Goal: Check status: Check status

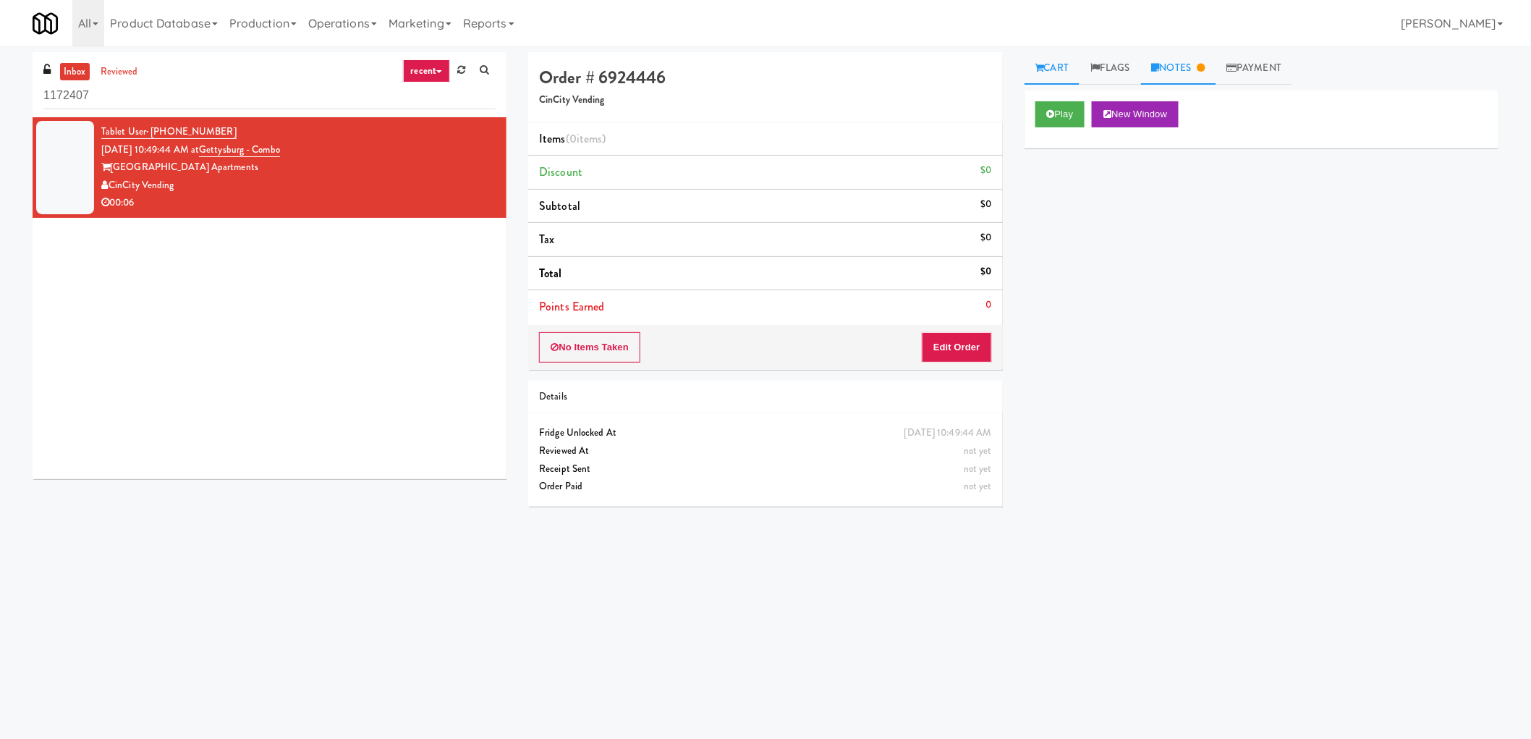
click at [1205, 64] on icon at bounding box center [1201, 67] width 8 height 9
click at [1040, 72] on icon at bounding box center [1039, 67] width 9 height 9
click at [969, 363] on div "No Items Taken Edit Order" at bounding box center [765, 347] width 474 height 45
click at [953, 339] on button "Edit Order" at bounding box center [957, 347] width 70 height 30
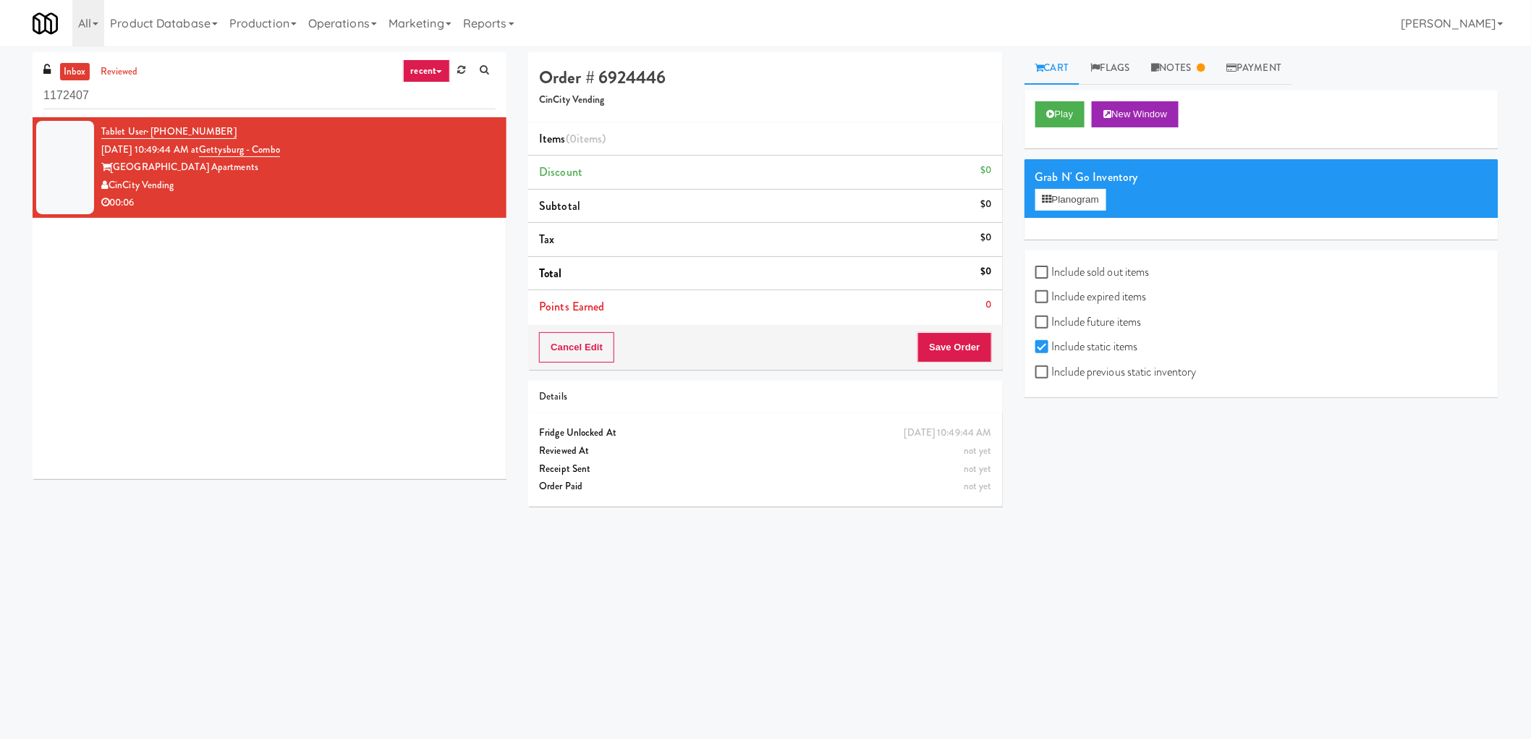
click at [1053, 375] on label "Include previous static inventory" at bounding box center [1115, 372] width 161 height 22
click at [1052, 375] on input "Include previous static inventory" at bounding box center [1043, 373] width 17 height 12
checkbox input "true"
click at [1052, 290] on label "Include expired items" at bounding box center [1090, 297] width 111 height 22
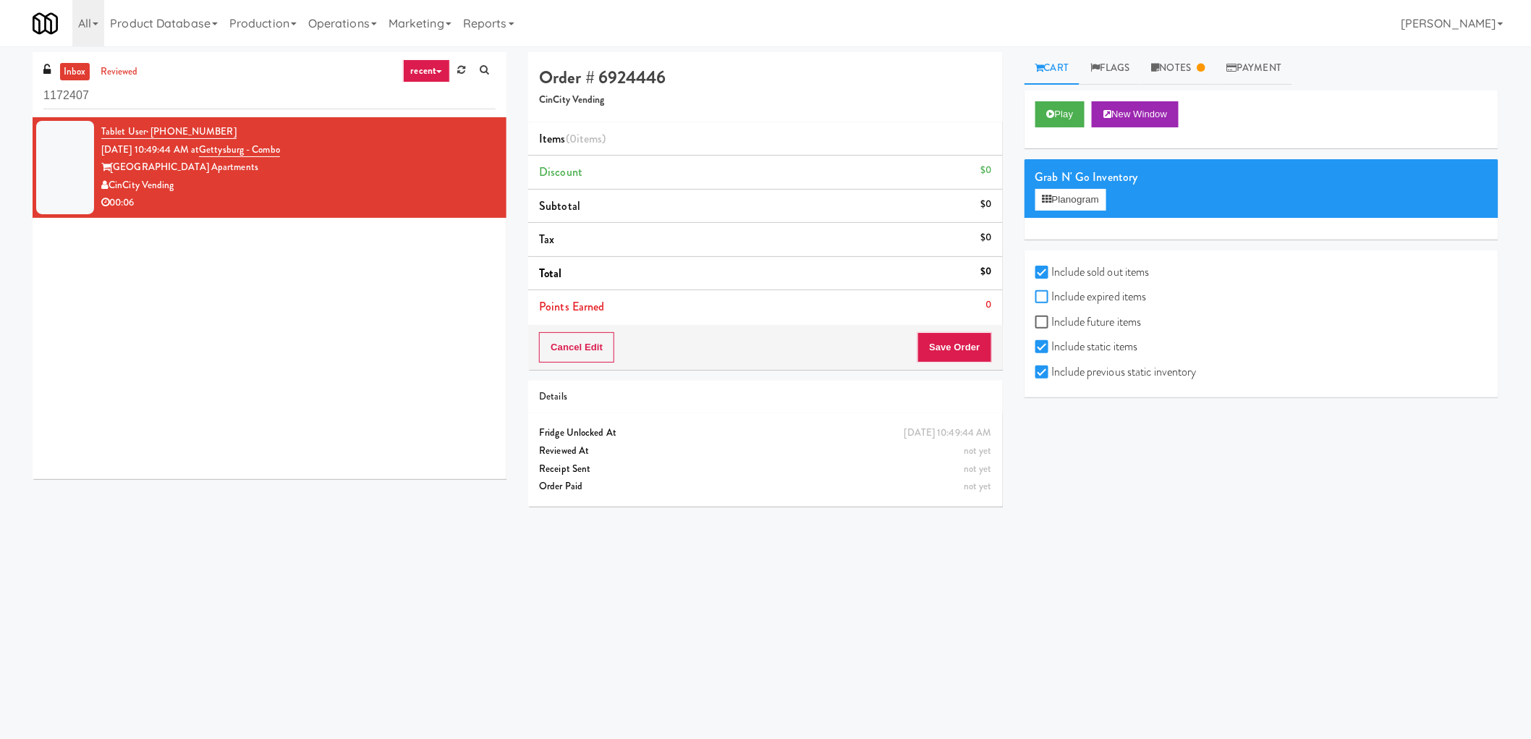
click at [1052, 292] on input "Include expired items" at bounding box center [1043, 298] width 17 height 12
checkbox input "true"
click at [1087, 200] on button "Planogram" at bounding box center [1070, 200] width 71 height 22
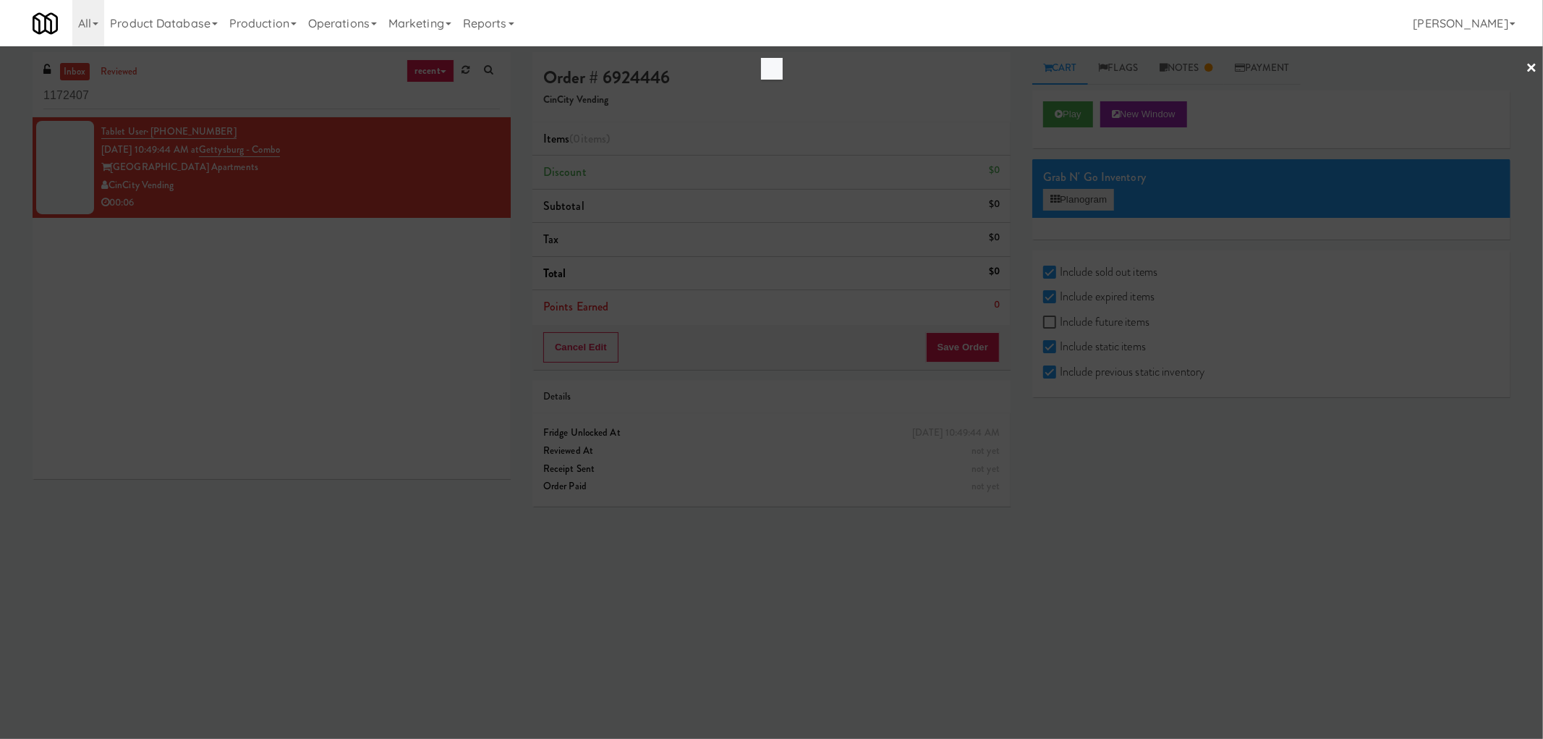
click at [1087, 200] on div at bounding box center [771, 369] width 1543 height 739
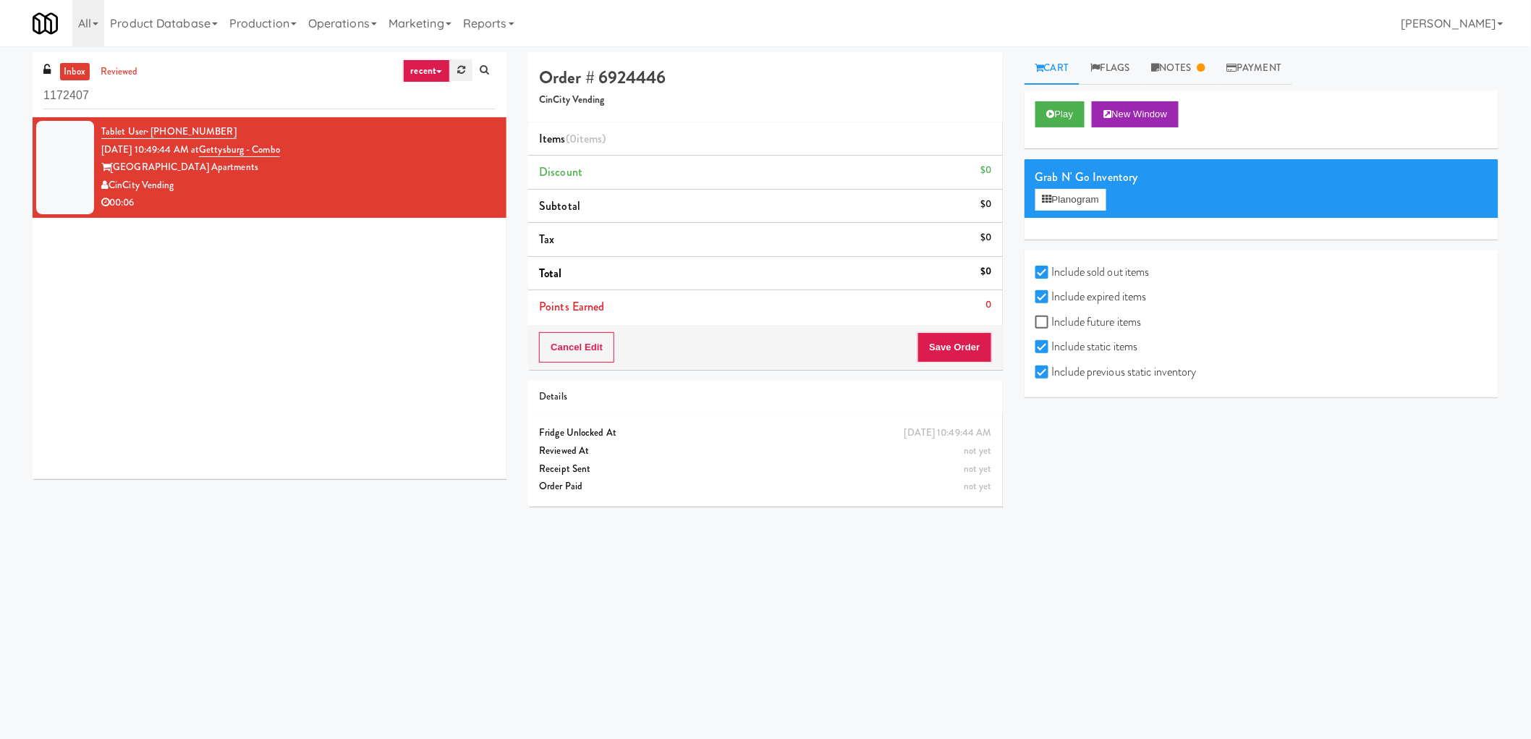
click at [466, 77] on link at bounding box center [461, 70] width 22 height 22
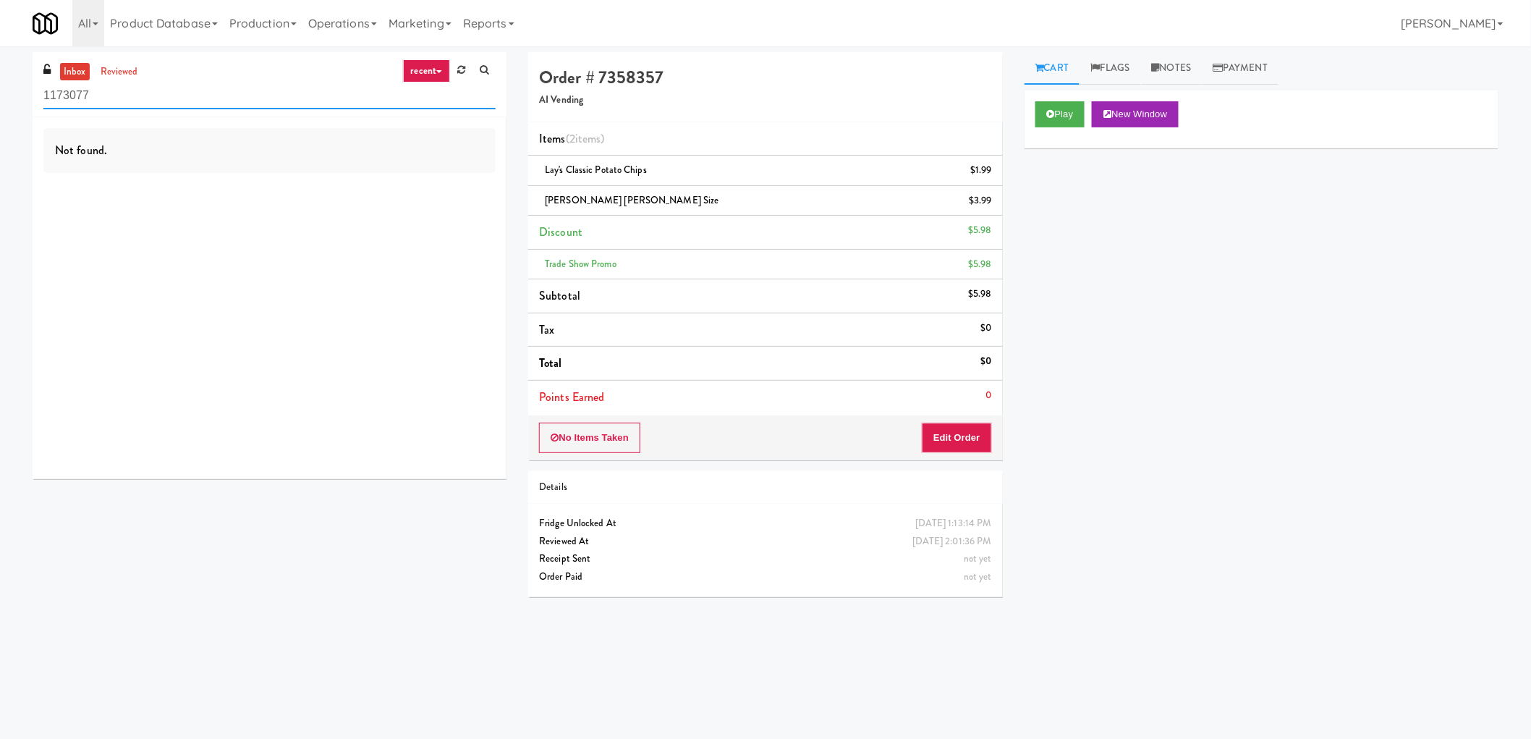
click at [140, 103] on input "1173077" at bounding box center [269, 95] width 452 height 27
paste input "La Plaza - Cooler 1 (Lobby)"
type input "La Plaza - Cooler 1 (Lobby)"
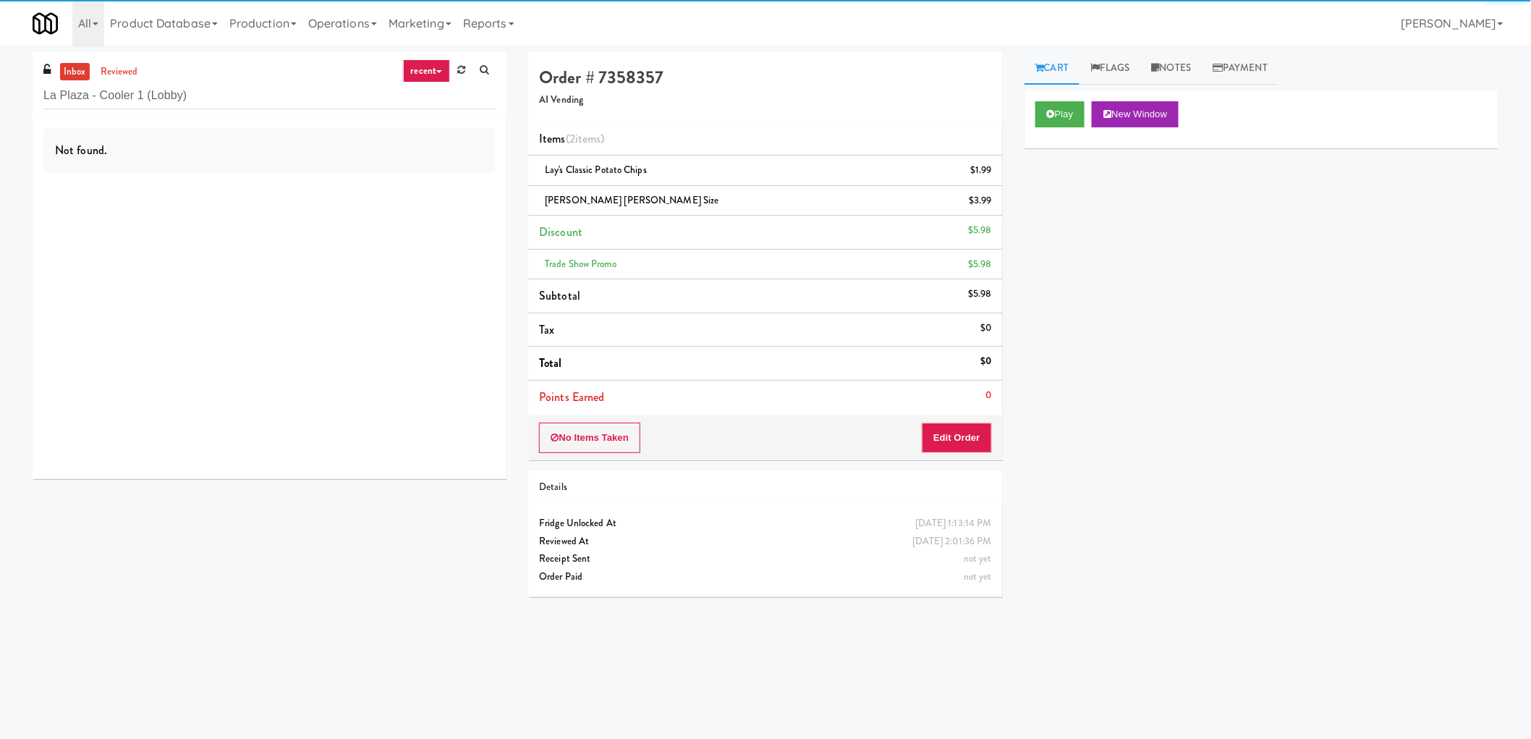
click at [422, 75] on link "recent" at bounding box center [427, 70] width 48 height 23
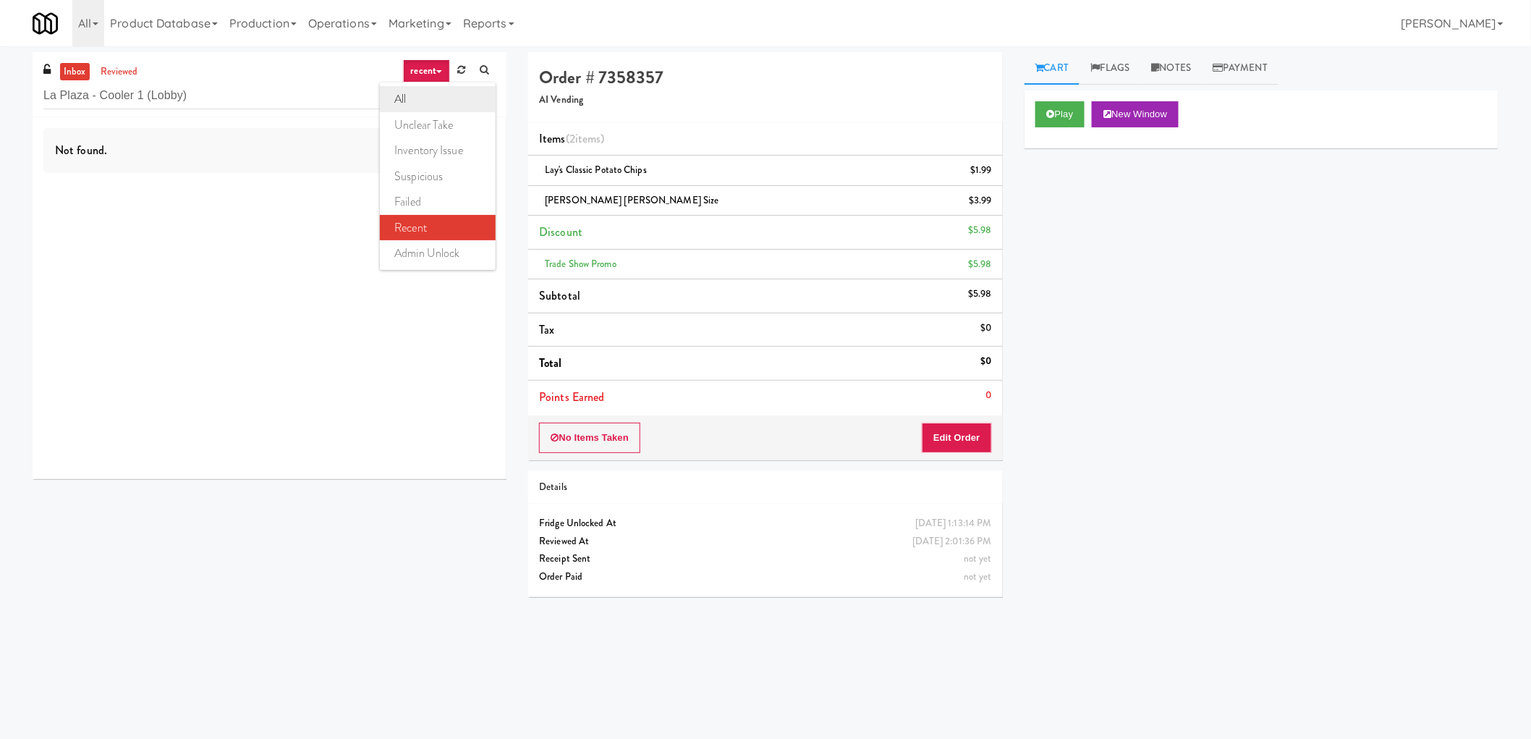
click at [431, 93] on link "all" at bounding box center [438, 99] width 116 height 26
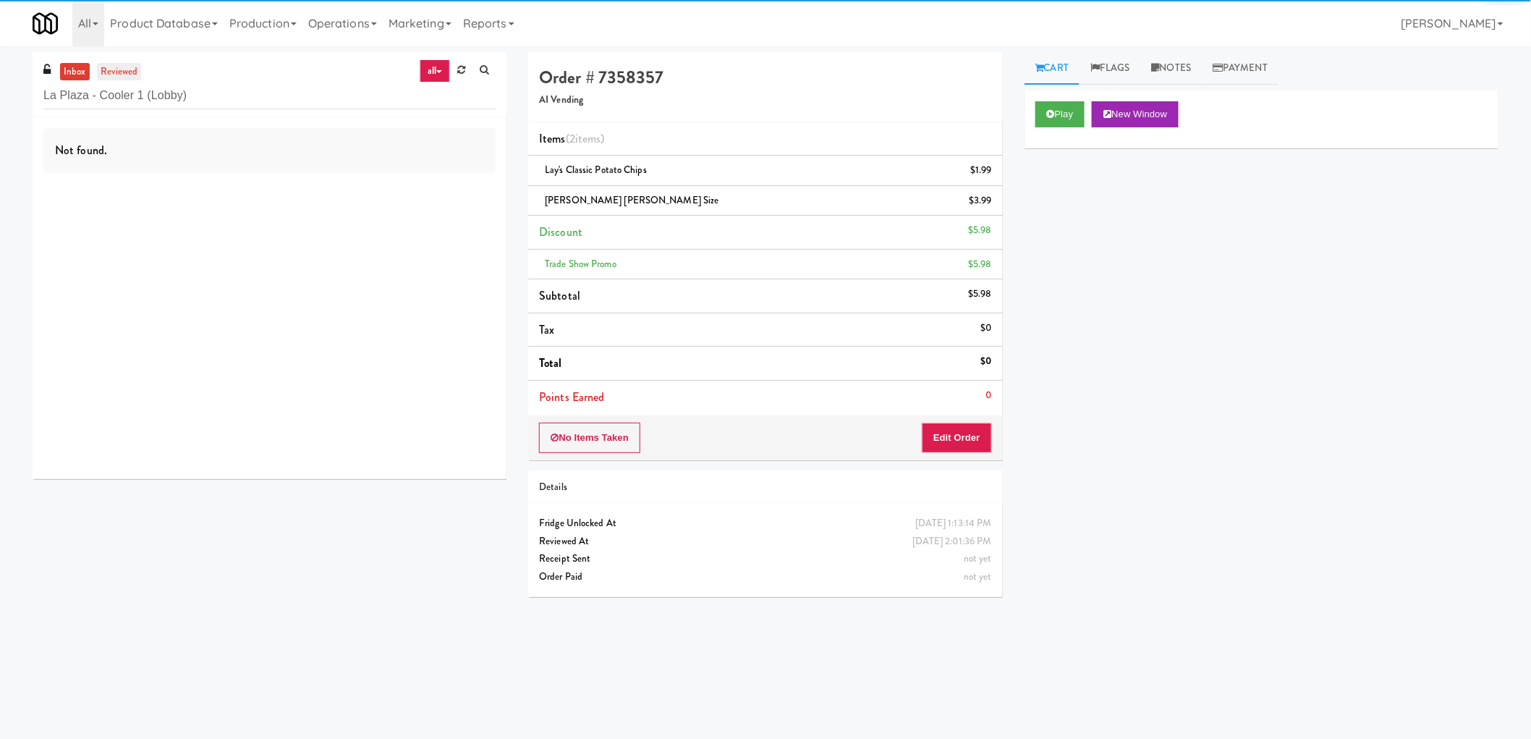
click at [116, 70] on link "reviewed" at bounding box center [119, 72] width 45 height 18
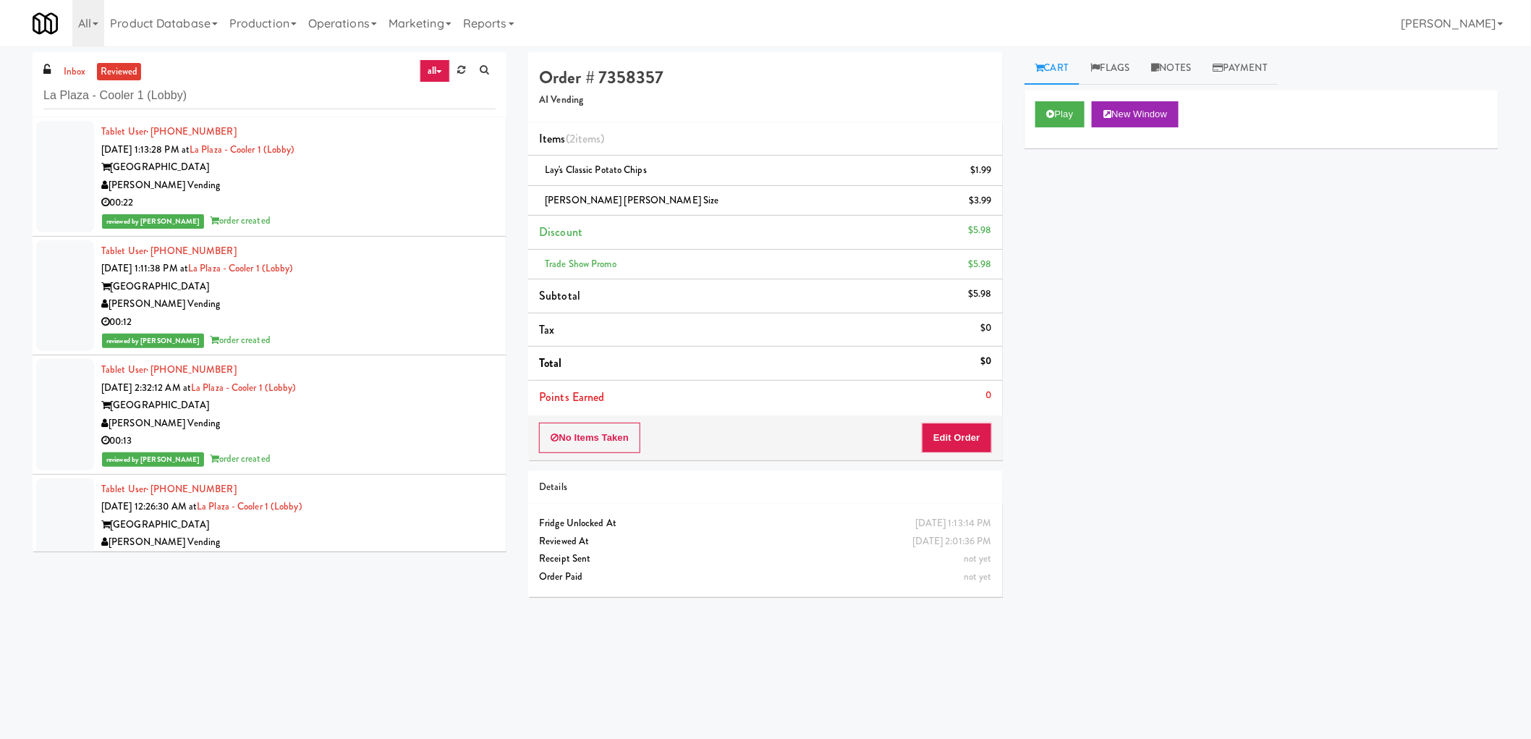
click at [334, 190] on div "[PERSON_NAME] Vending" at bounding box center [298, 186] width 394 height 18
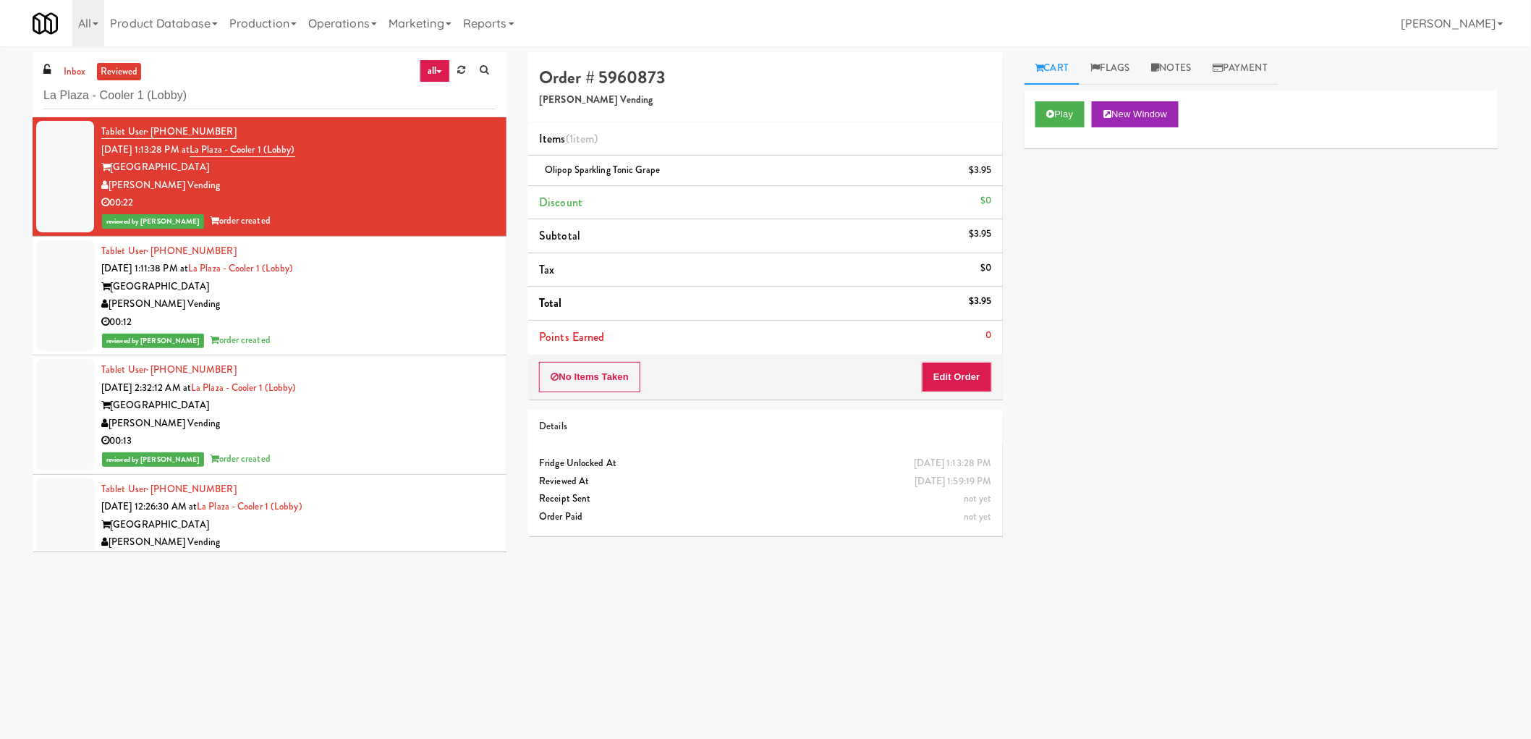
click at [393, 287] on div "La Plaza" at bounding box center [298, 287] width 394 height 18
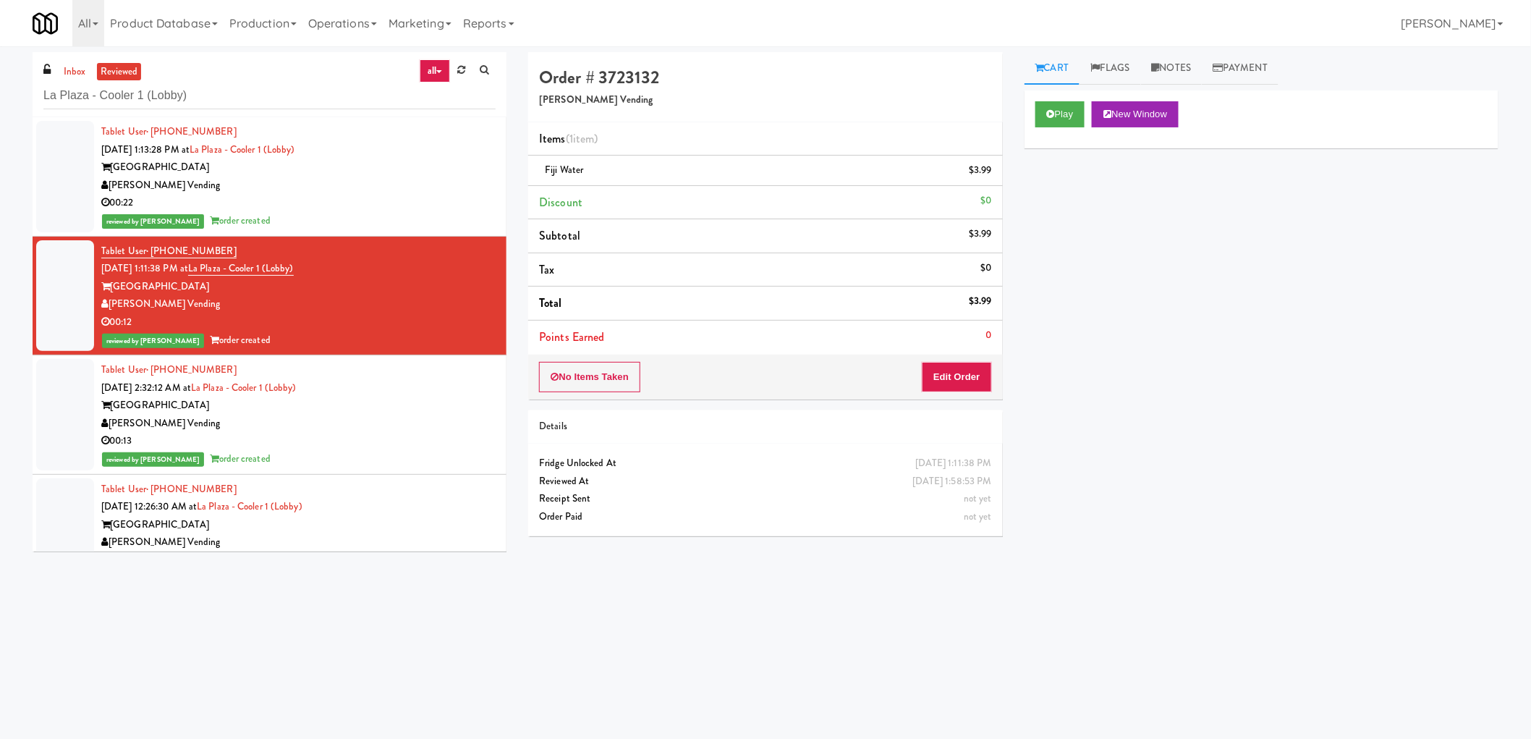
click at [393, 385] on div "Tablet User · (702) 860-6462 Oct 11, 2025 2:32:12 AM at La Plaza - Cooler 1 (Lo…" at bounding box center [298, 414] width 394 height 107
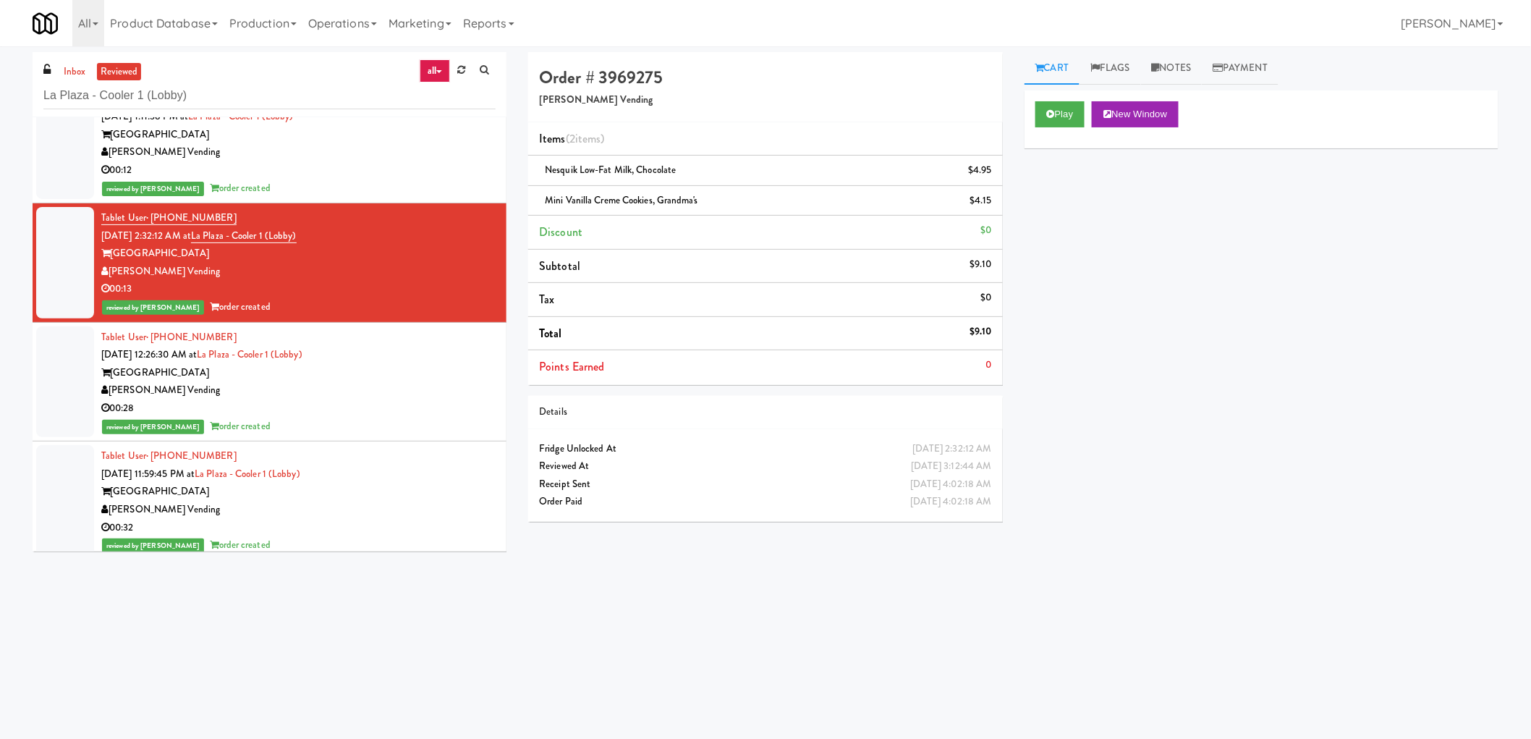
scroll to position [161, 0]
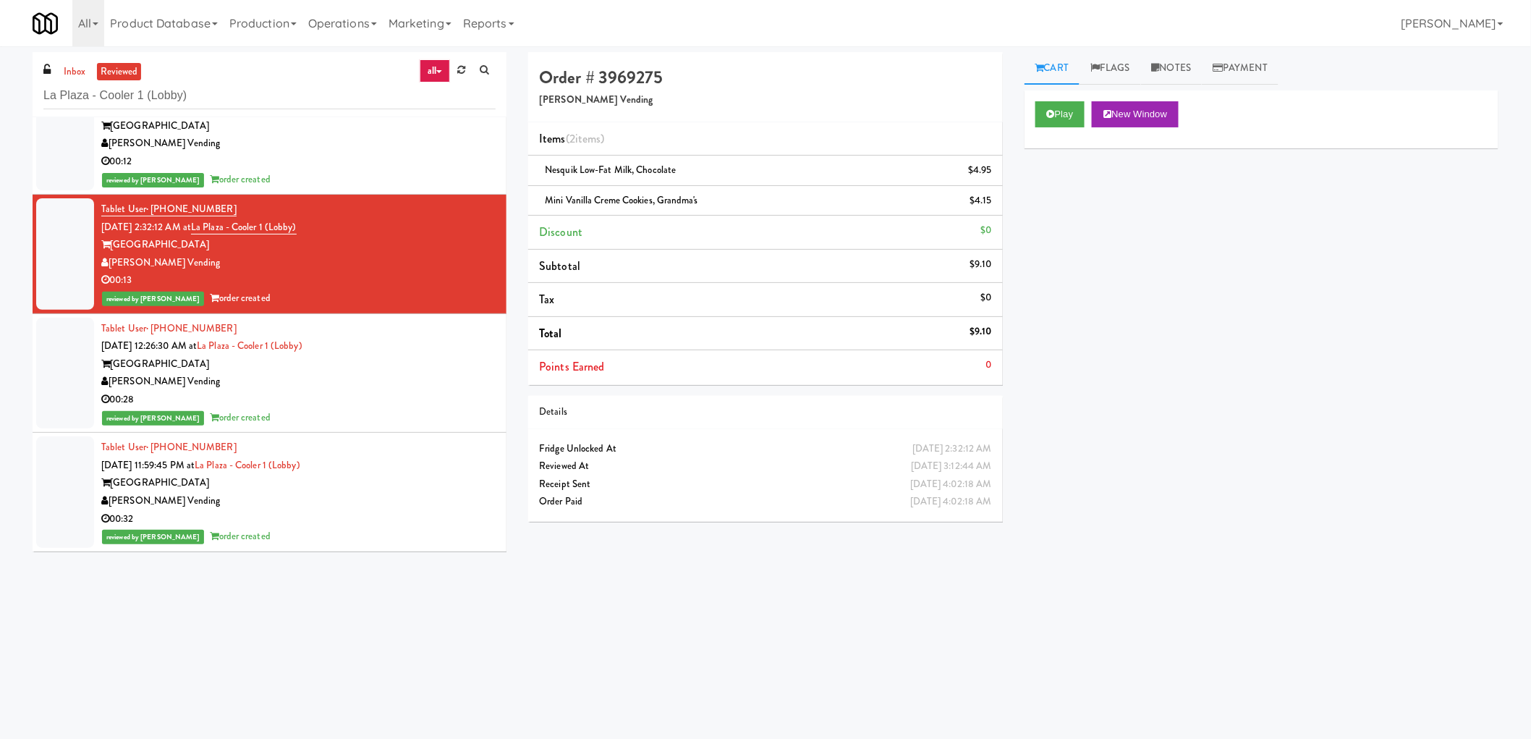
click at [389, 407] on div "00:28" at bounding box center [298, 400] width 394 height 18
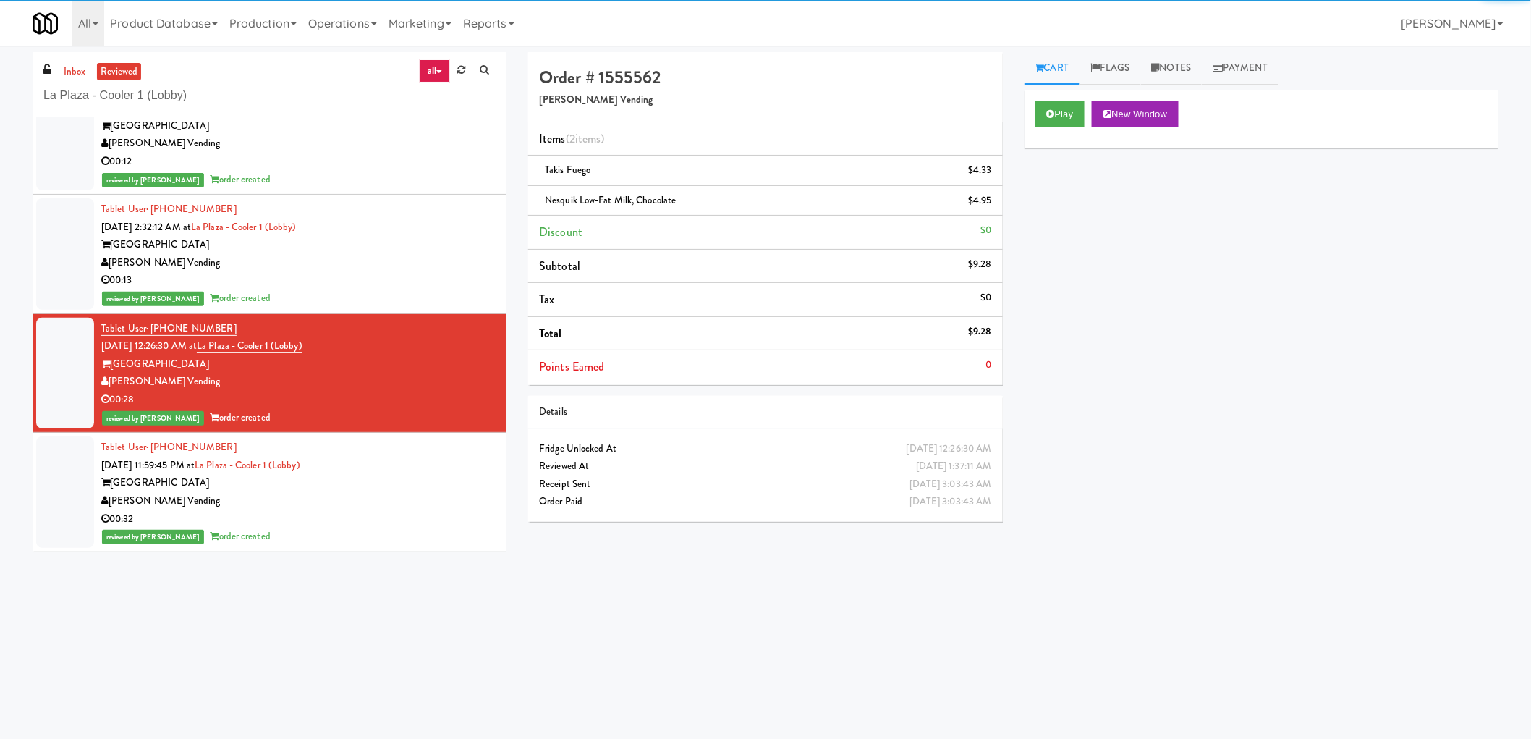
click at [378, 480] on div "La Plaza" at bounding box center [298, 483] width 394 height 18
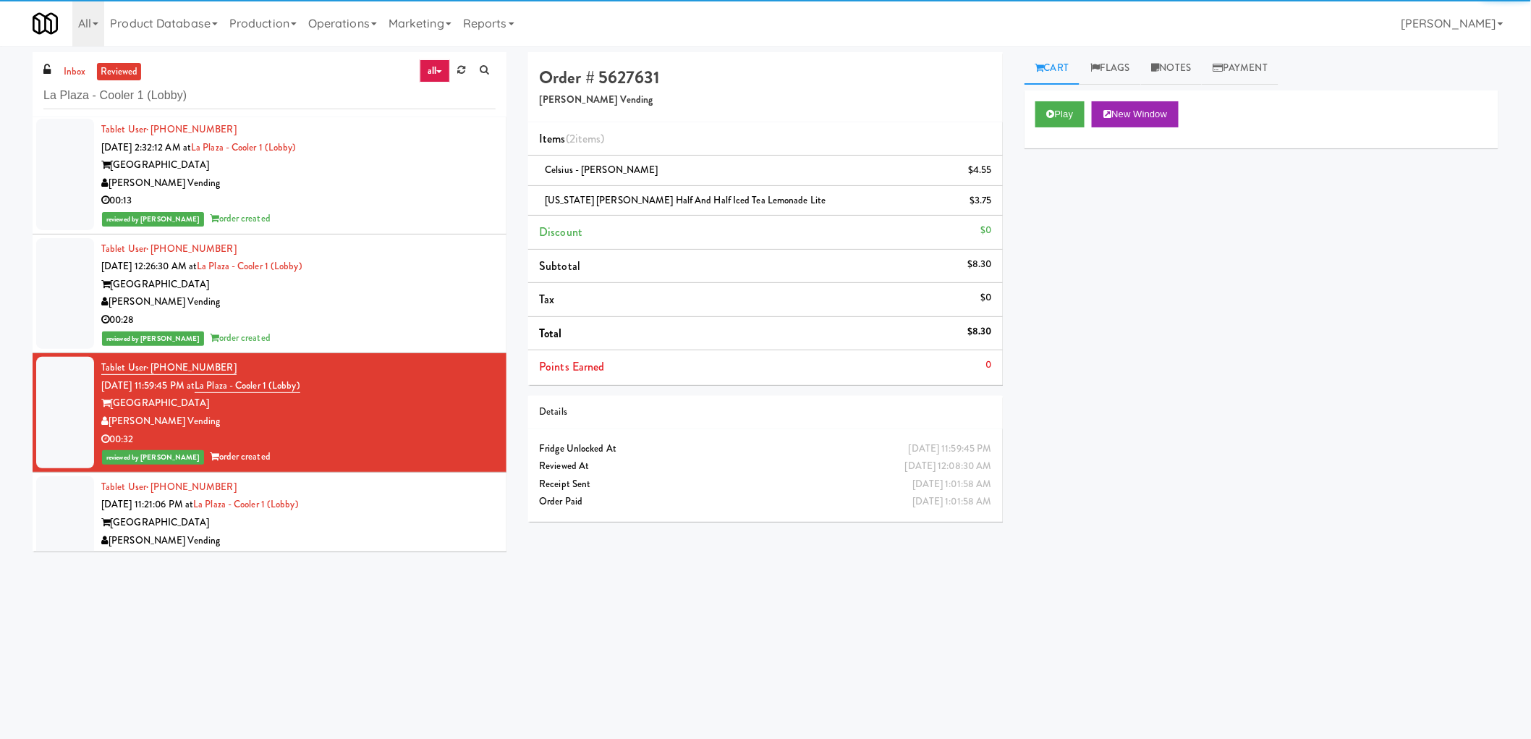
scroll to position [321, 0]
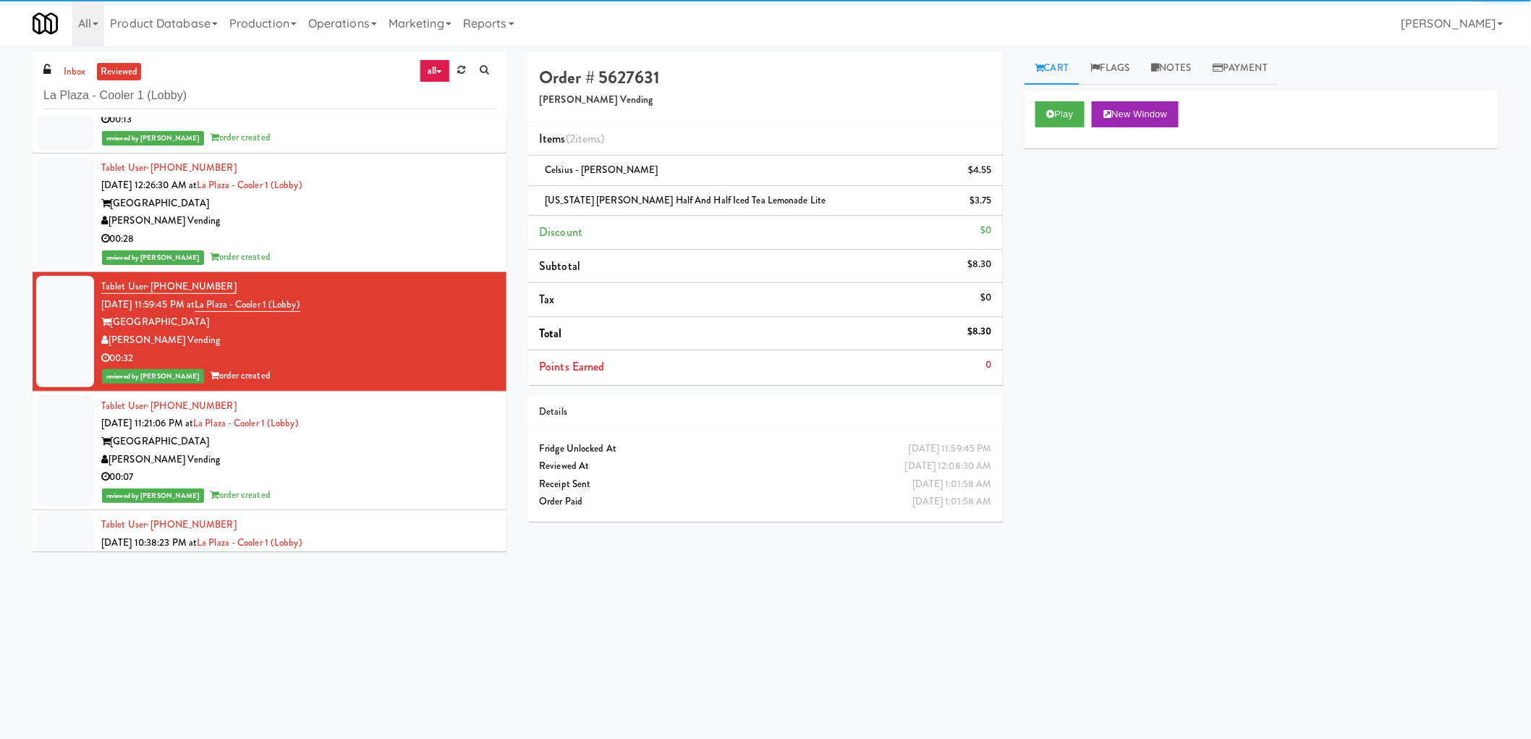
click at [378, 480] on div "00:07" at bounding box center [298, 477] width 394 height 18
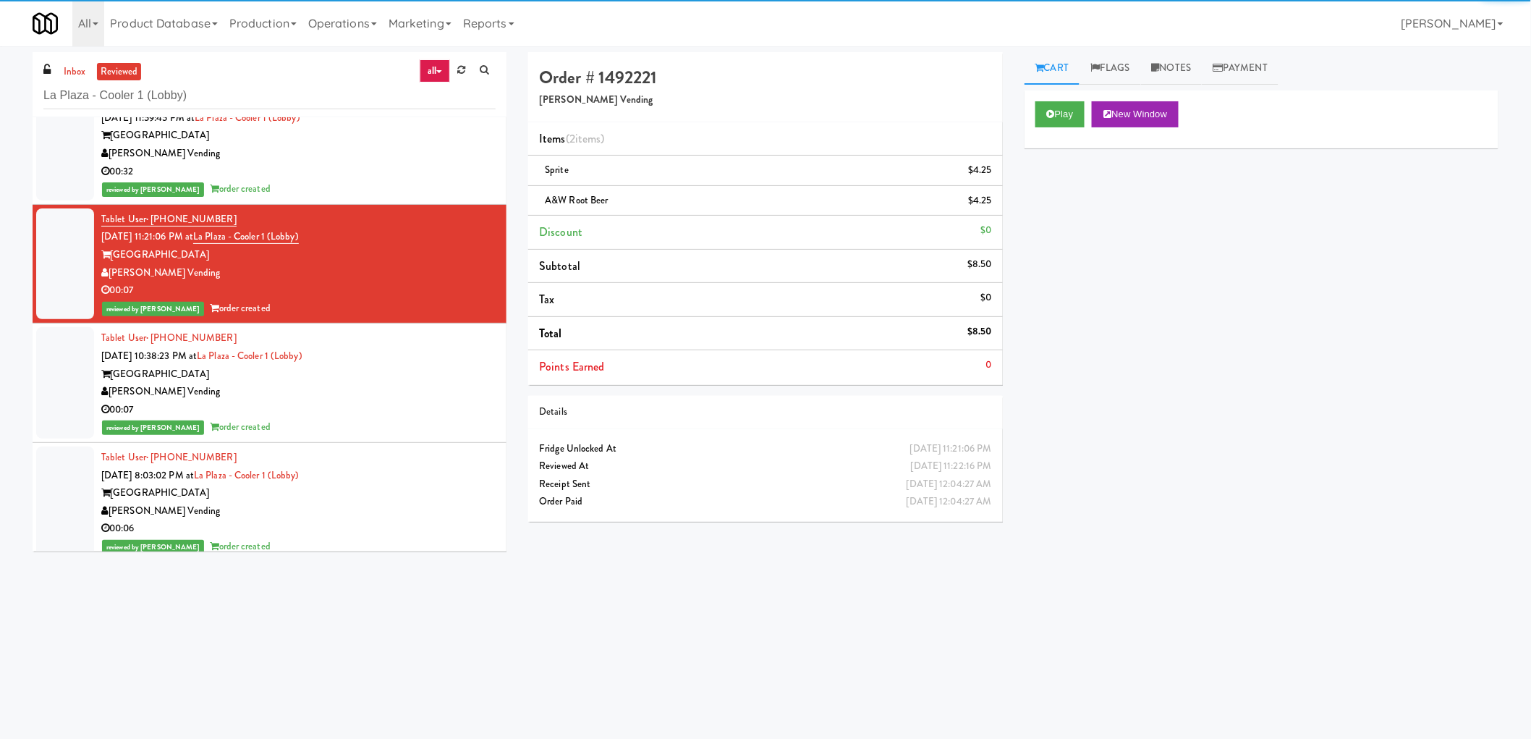
scroll to position [562, 0]
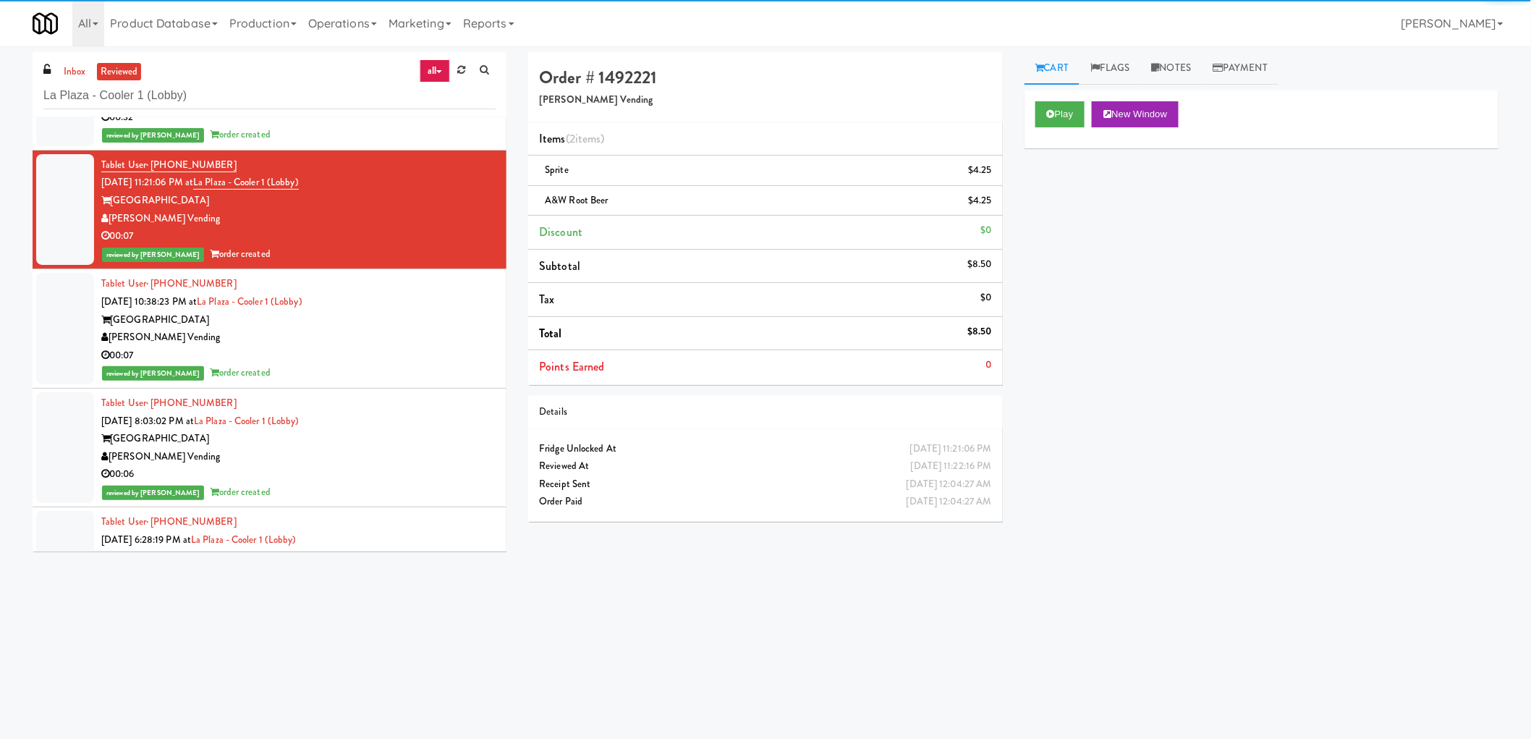
click at [379, 479] on div "00:06" at bounding box center [298, 474] width 394 height 18
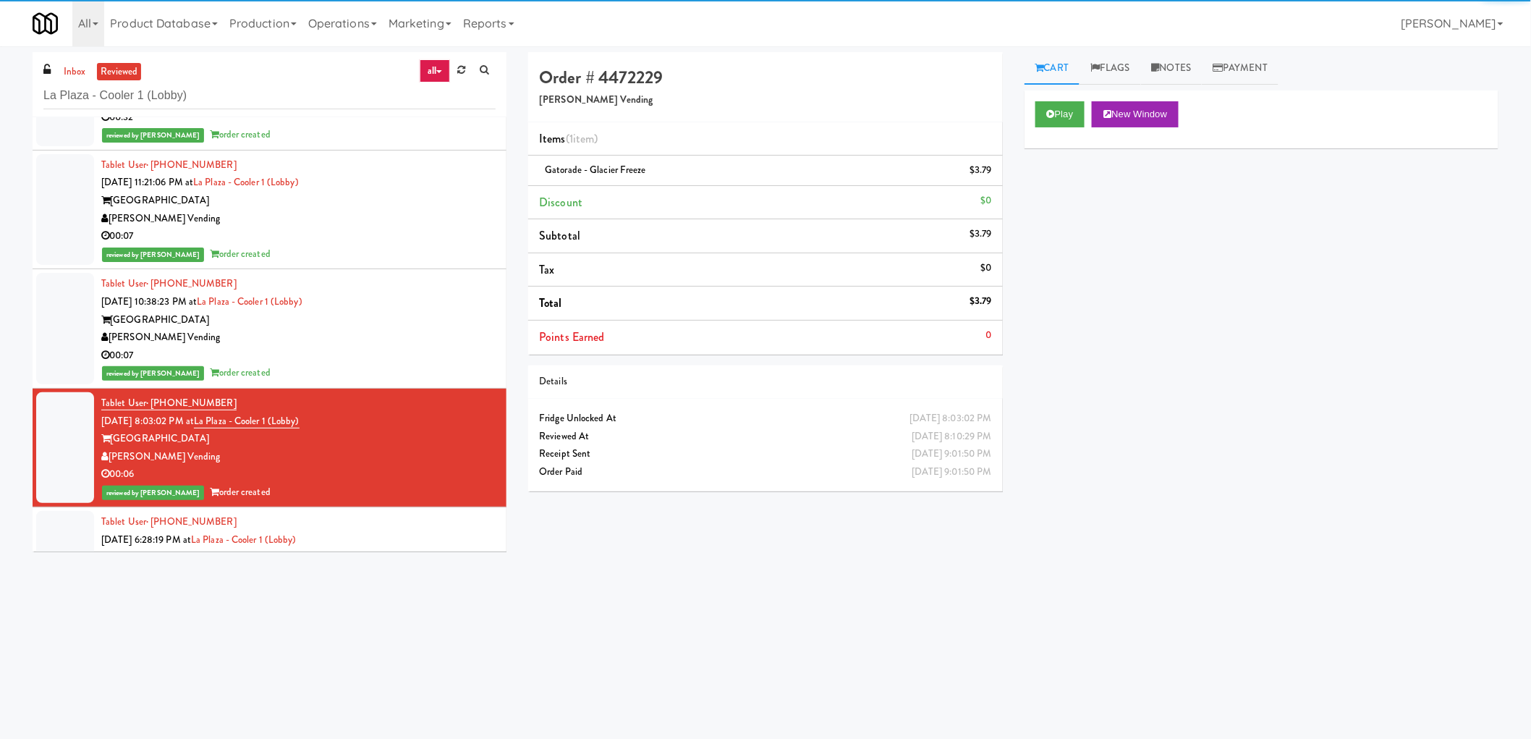
click at [415, 374] on div "reviewed by Yael P order created" at bounding box center [298, 373] width 394 height 18
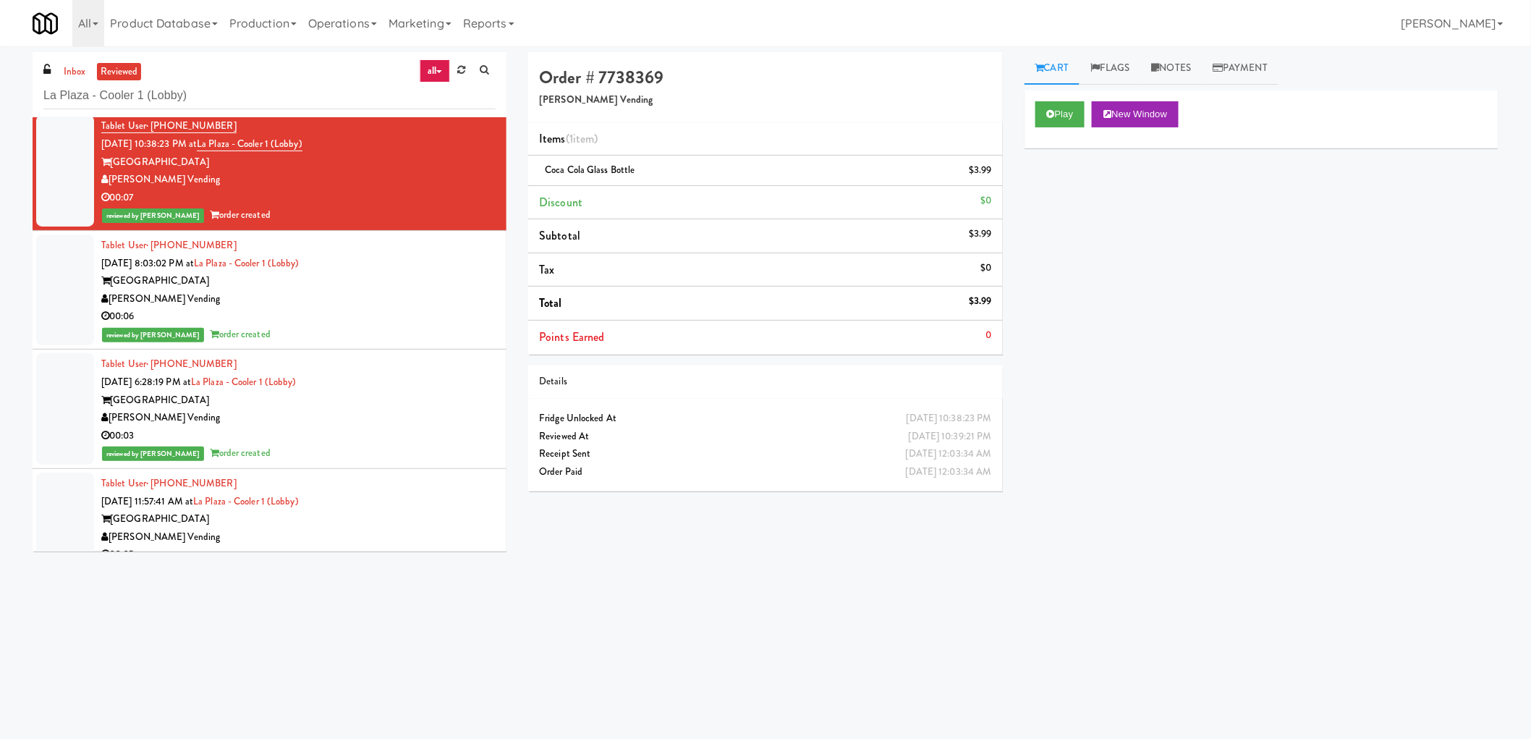
scroll to position [723, 0]
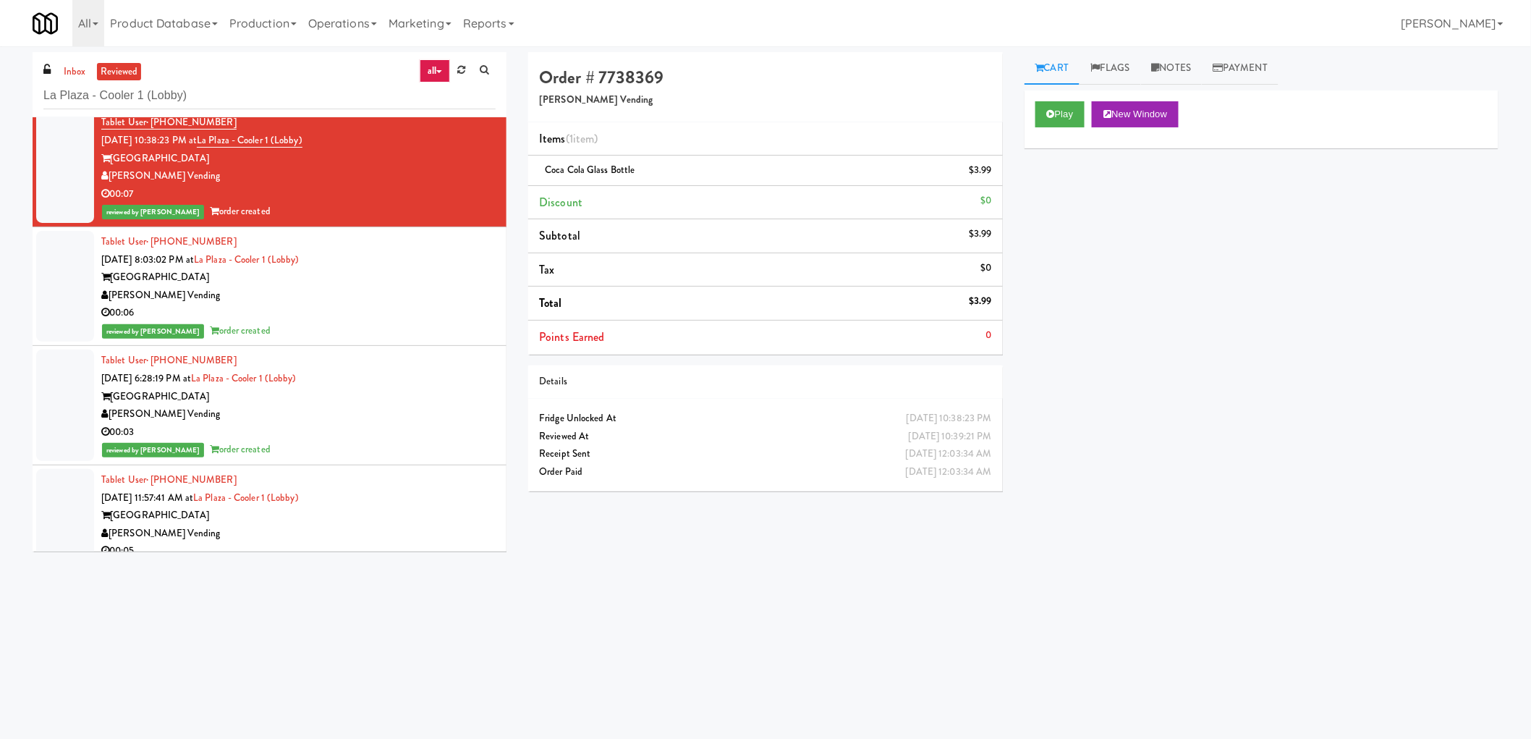
click at [389, 444] on div "reviewed by Mark P order created" at bounding box center [298, 450] width 394 height 18
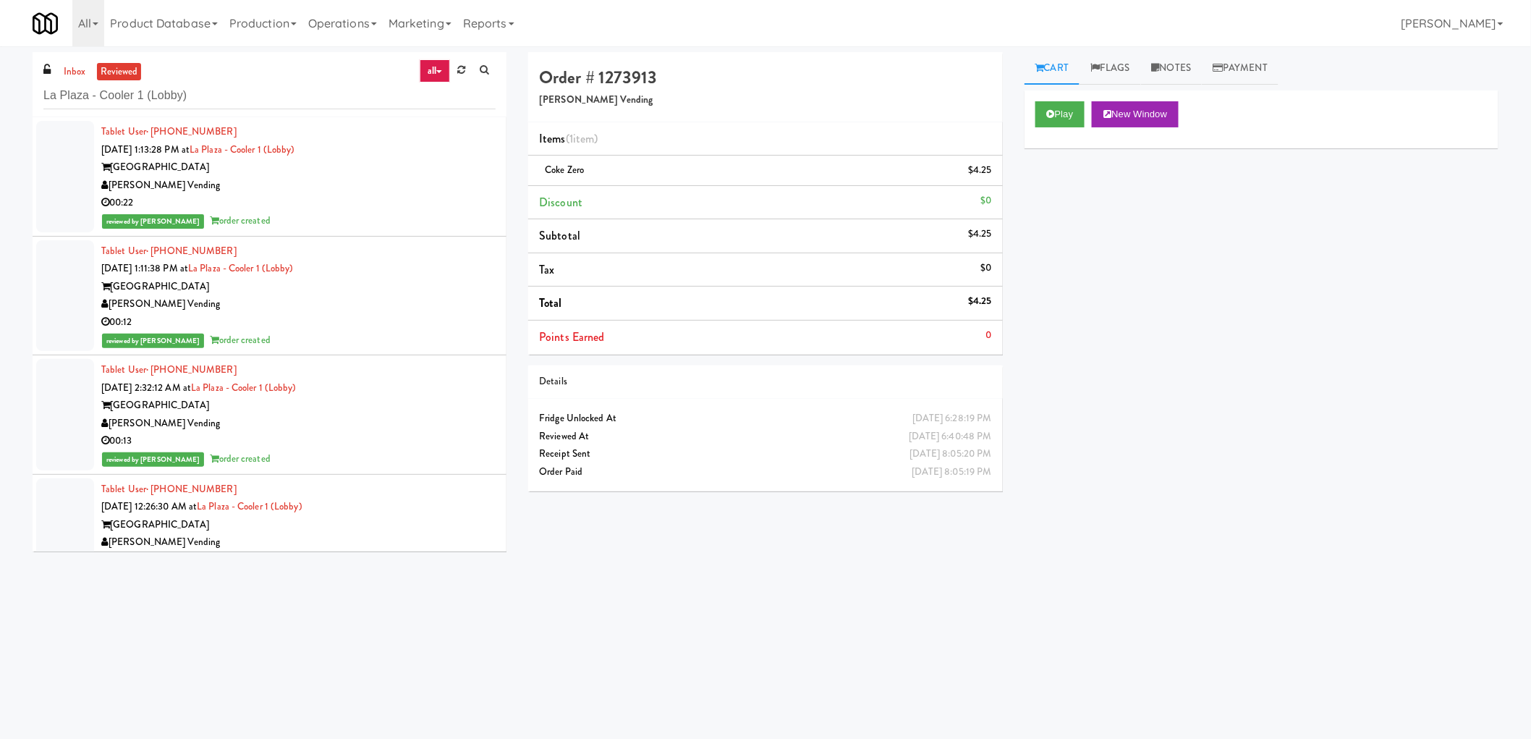
click at [406, 212] on div "reviewed by Mariel T order created" at bounding box center [298, 221] width 394 height 18
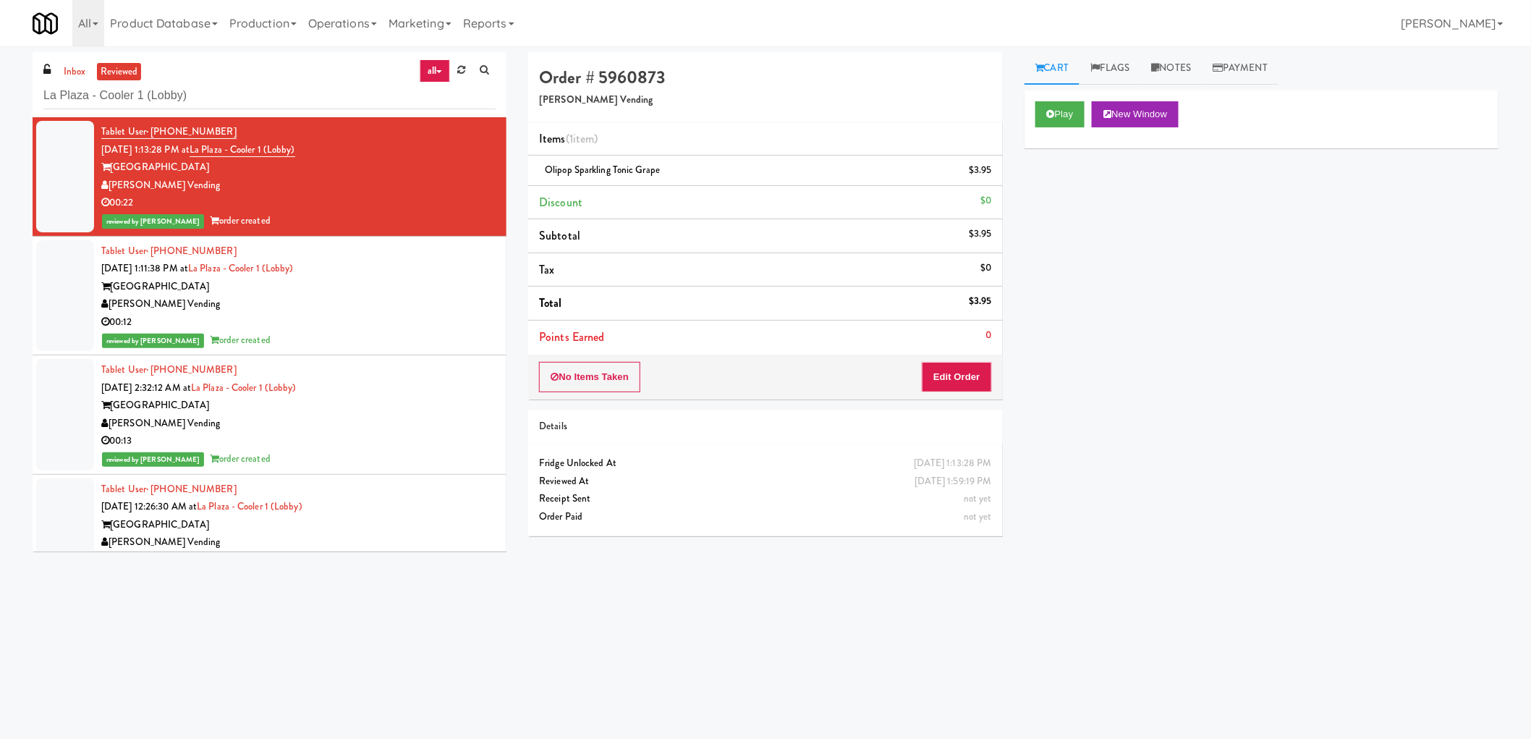
click at [398, 302] on div "[PERSON_NAME] Vending" at bounding box center [298, 304] width 394 height 18
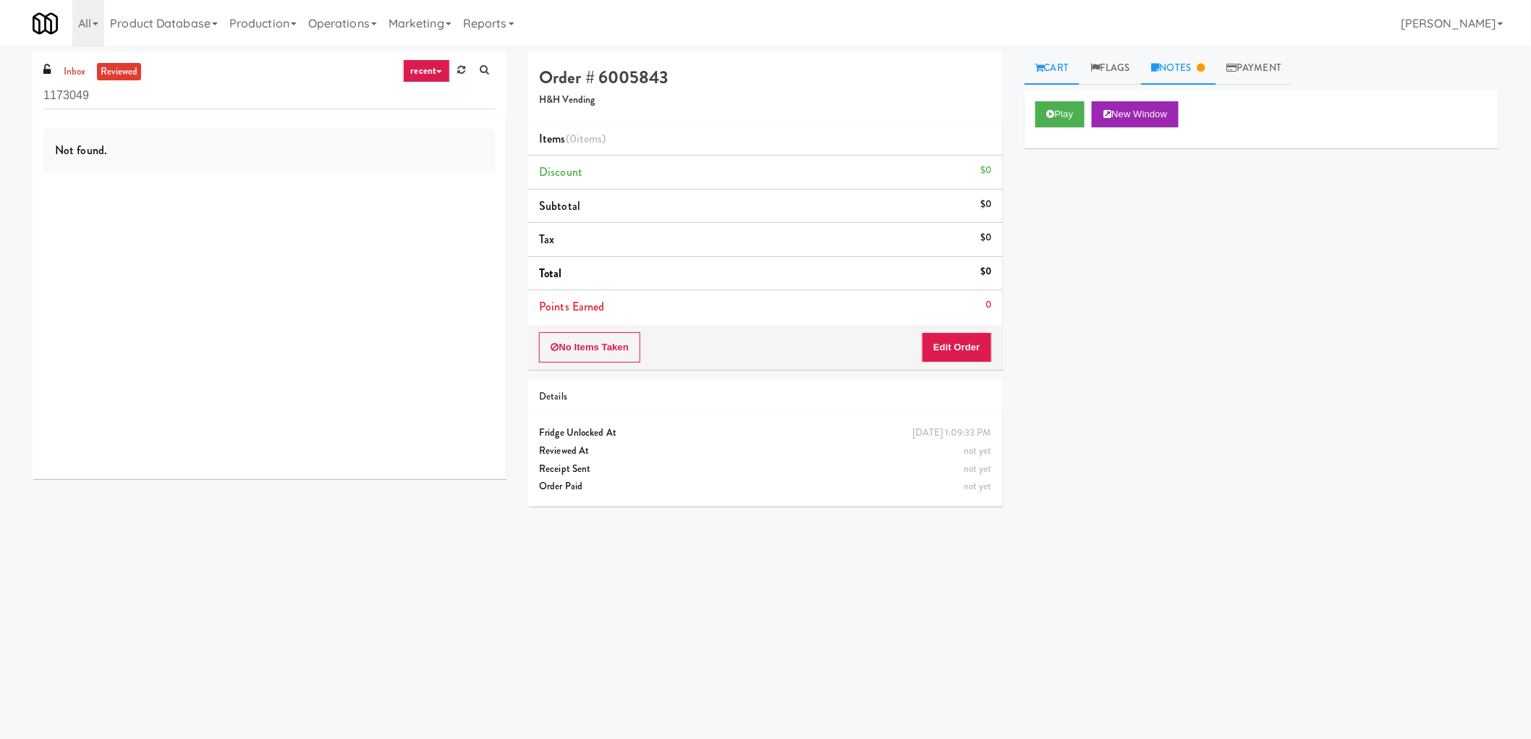
click at [1192, 67] on link "Notes" at bounding box center [1178, 68] width 75 height 33
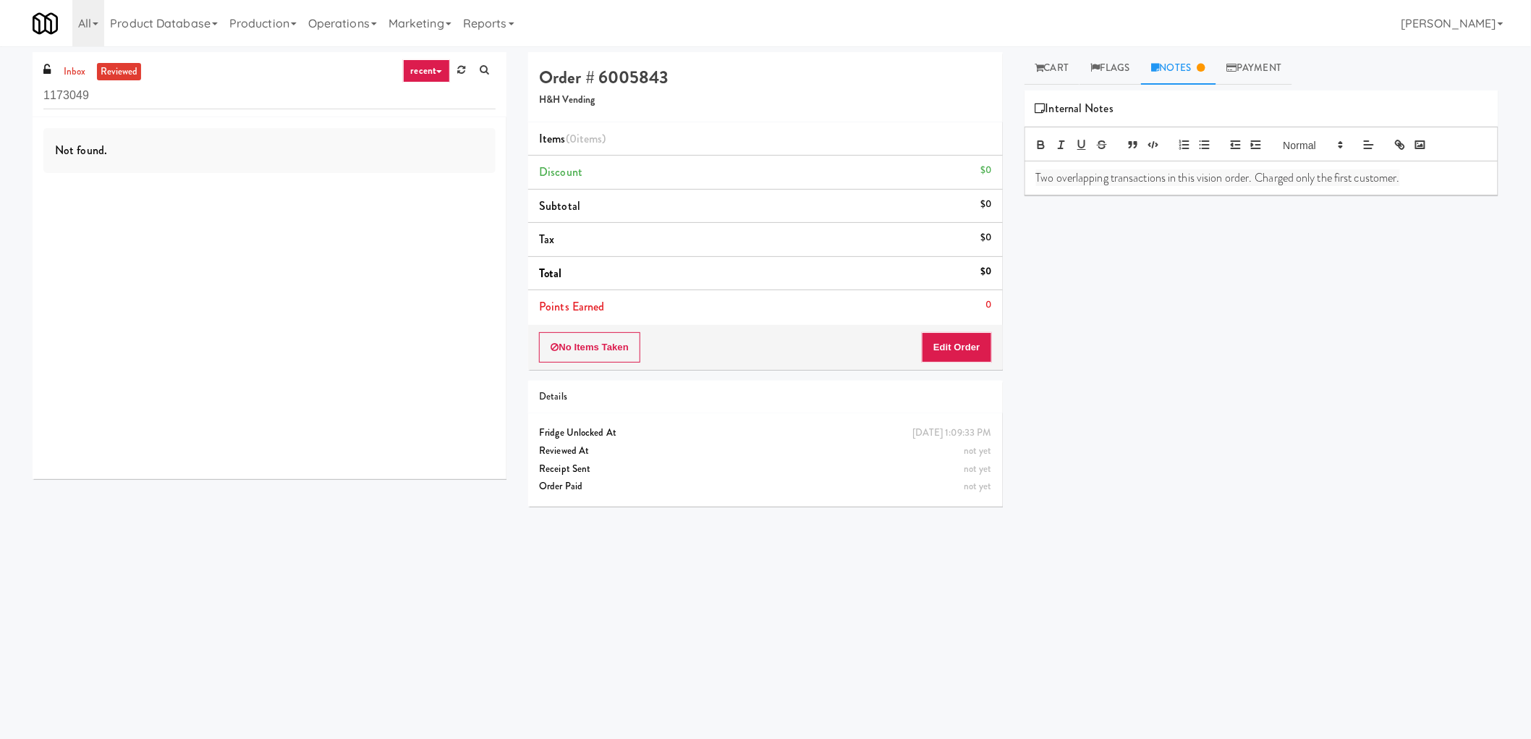
click at [114, 75] on link "reviewed" at bounding box center [119, 72] width 45 height 18
click at [84, 80] on div "inbox reviewed recent all unclear take inventory issue suspicious failed recent…" at bounding box center [270, 84] width 474 height 65
click at [83, 80] on div "inbox reviewed recent all unclear take inventory issue suspicious failed recent…" at bounding box center [270, 84] width 474 height 65
click at [80, 77] on link "inbox" at bounding box center [75, 72] width 30 height 18
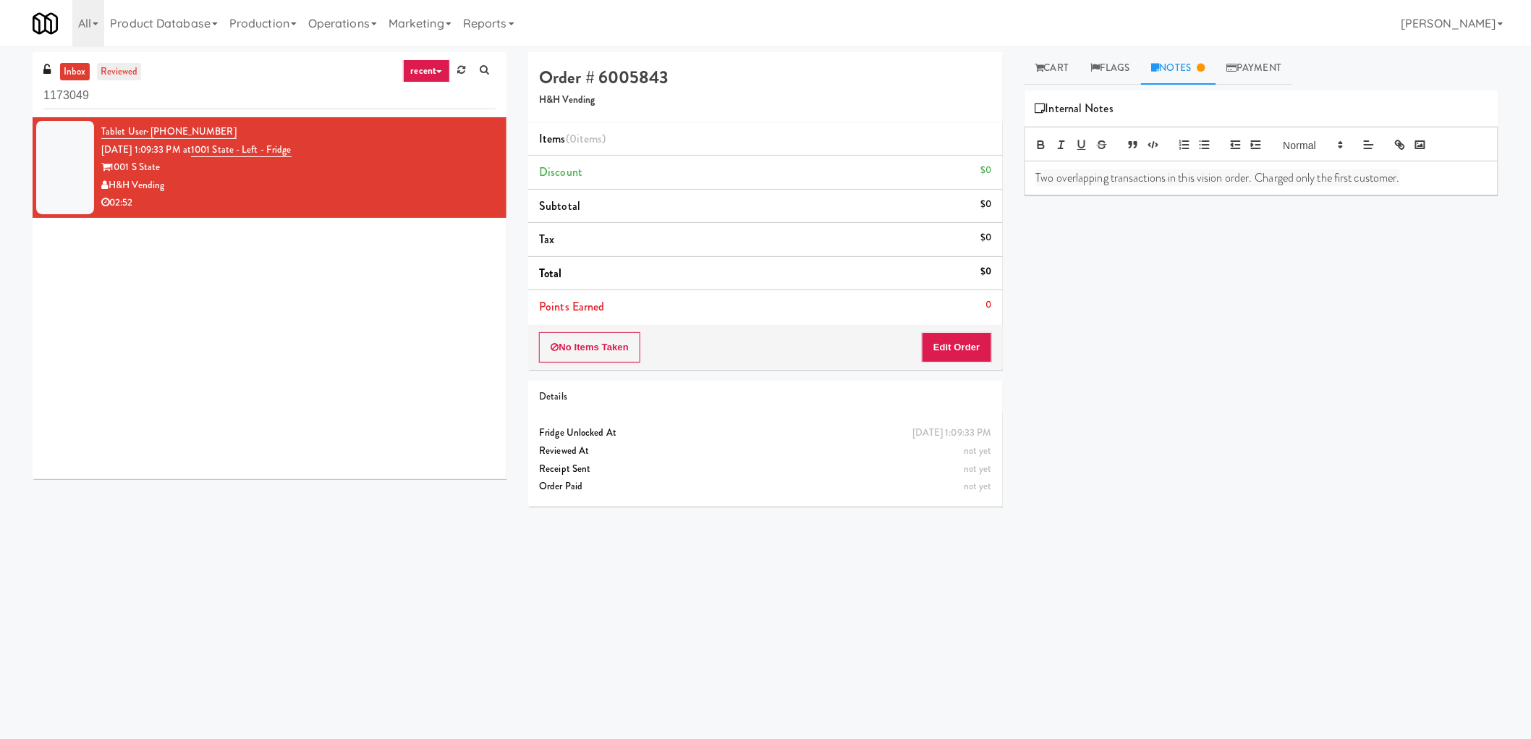
click at [128, 72] on link "reviewed" at bounding box center [119, 72] width 45 height 18
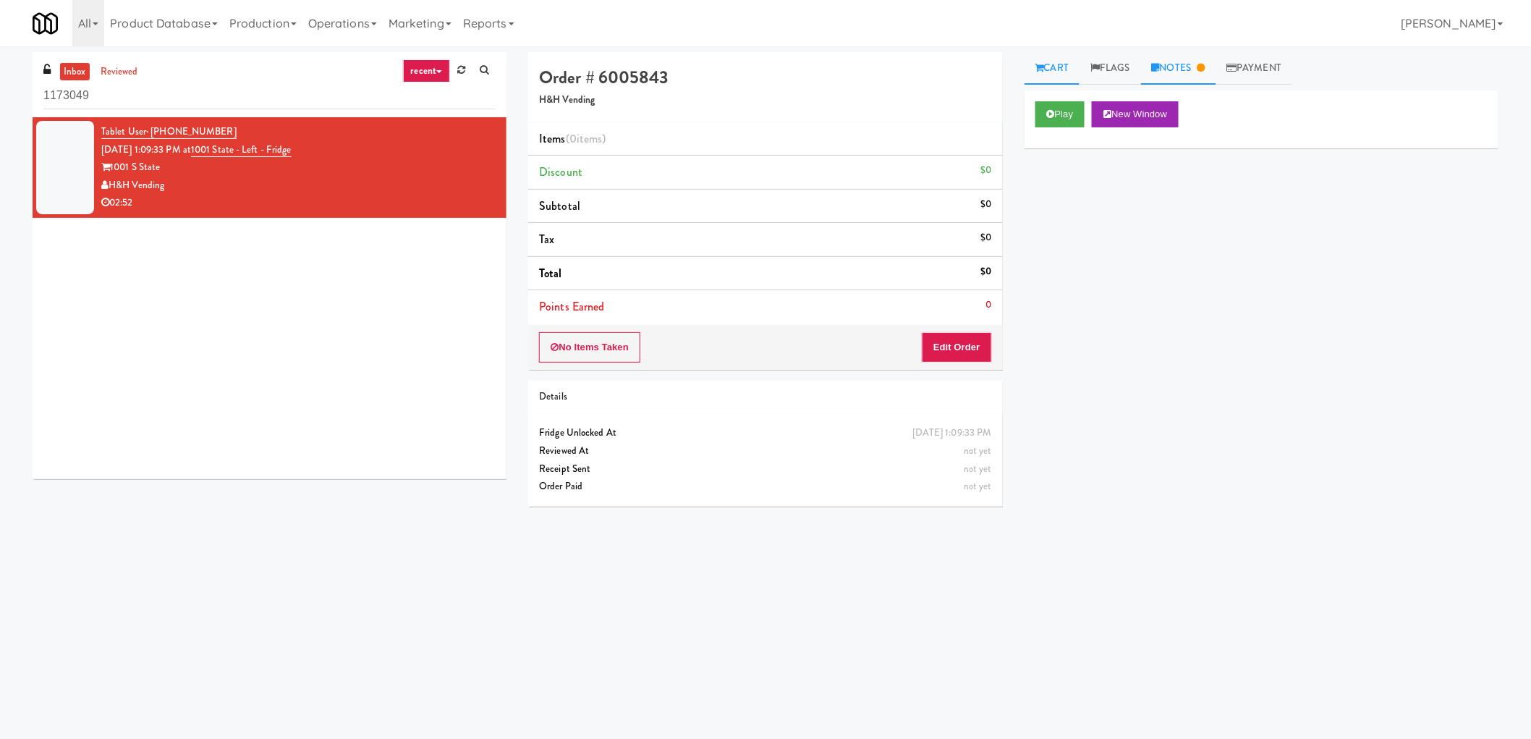
click at [1184, 63] on link "Notes" at bounding box center [1178, 68] width 75 height 33
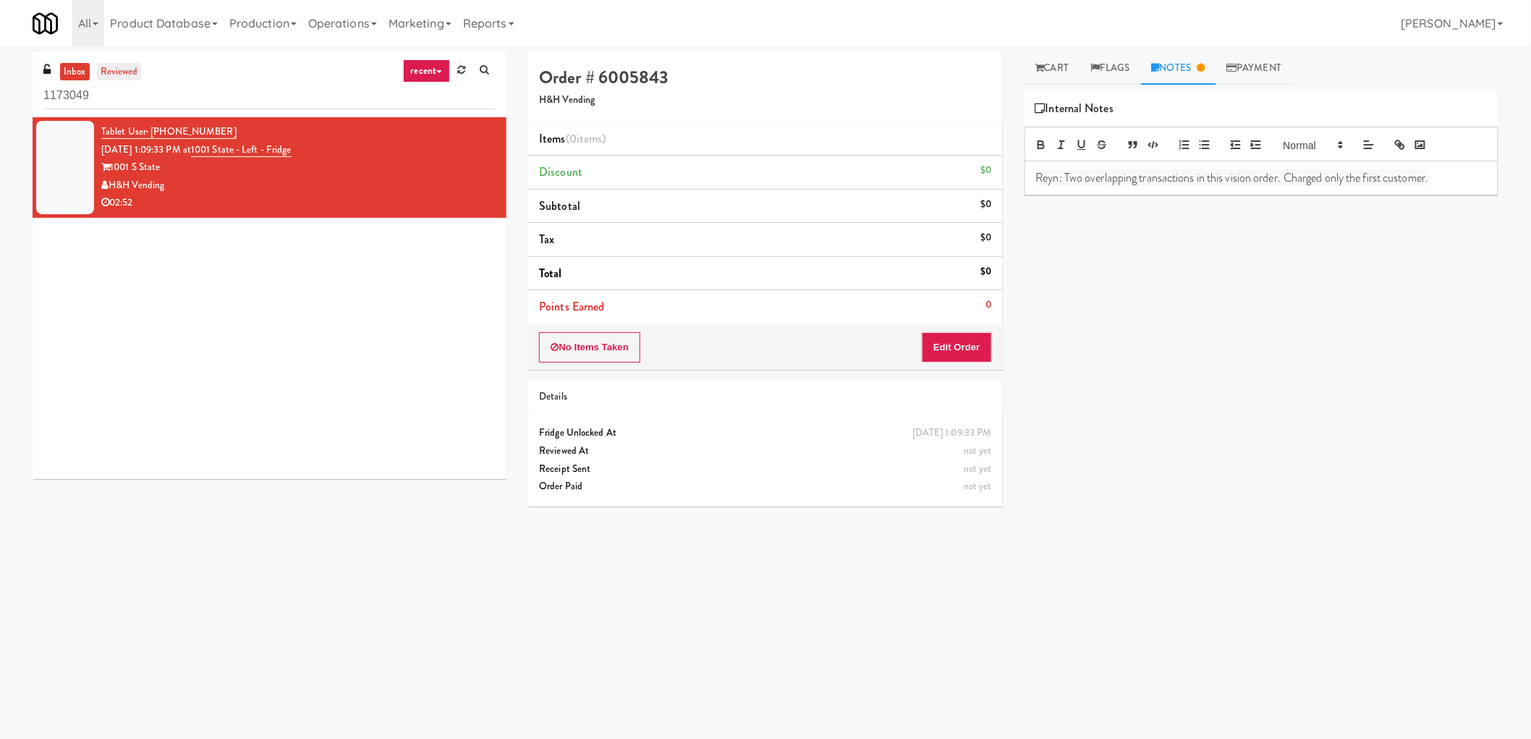
click at [121, 75] on link "reviewed" at bounding box center [119, 72] width 45 height 18
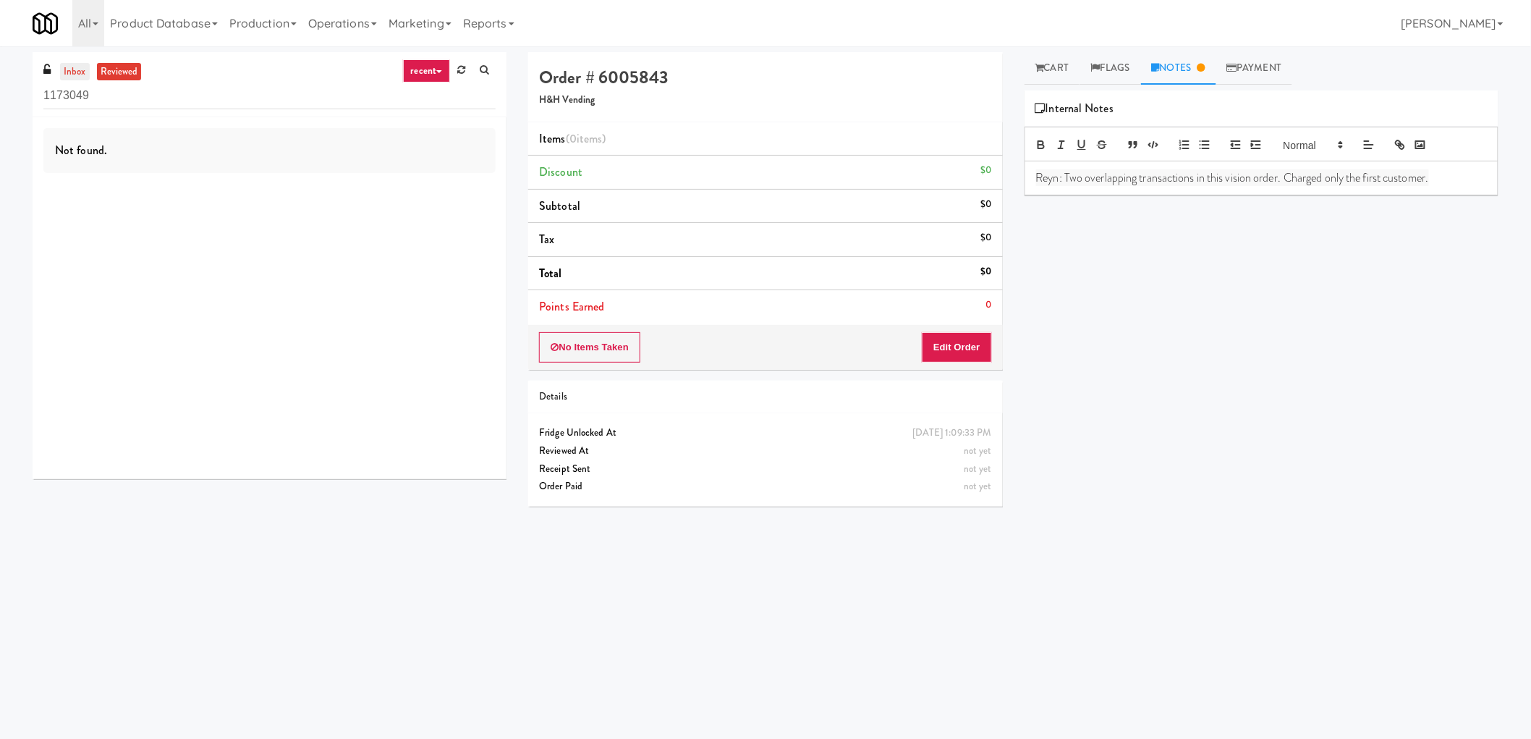
click at [73, 71] on link "inbox" at bounding box center [75, 72] width 30 height 18
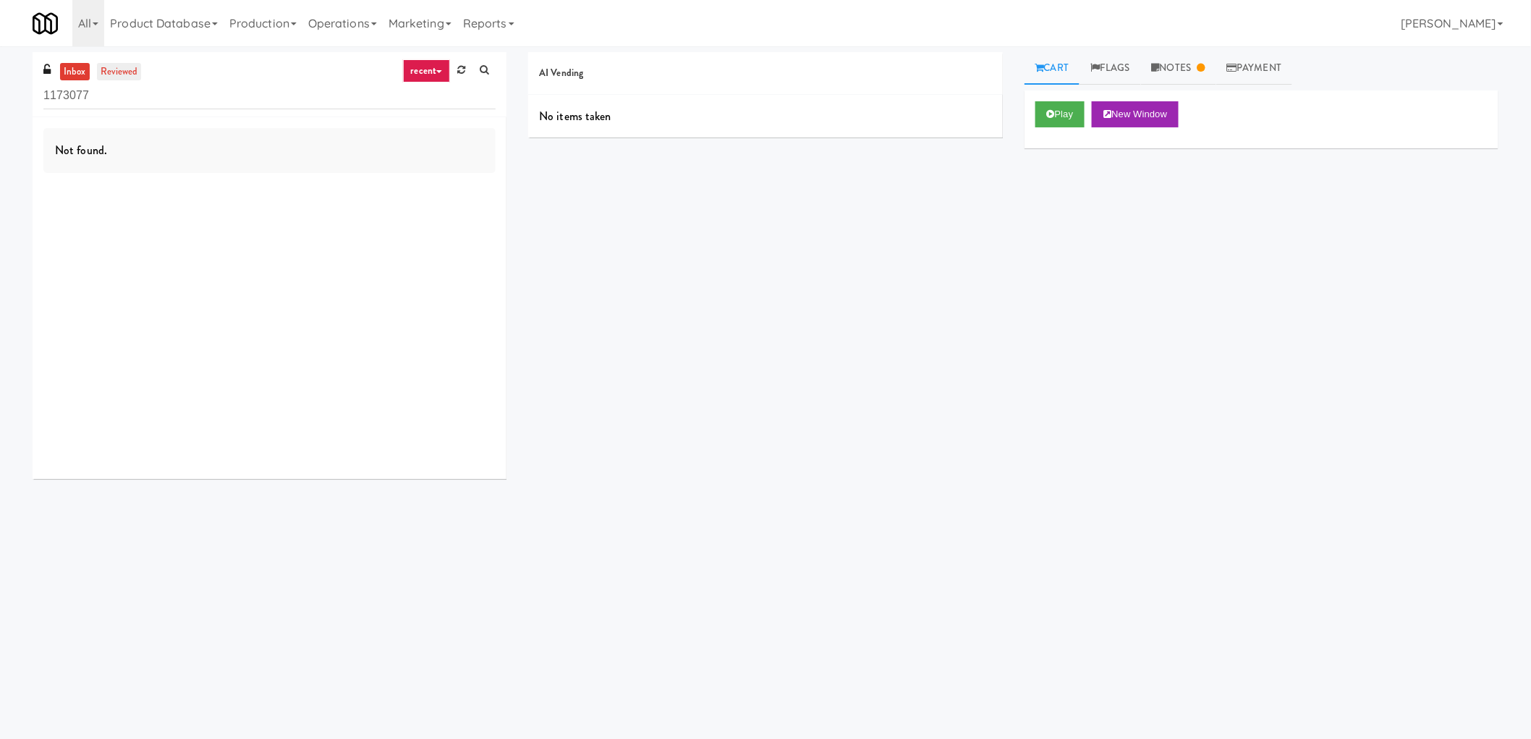
click at [111, 75] on link "reviewed" at bounding box center [119, 72] width 45 height 18
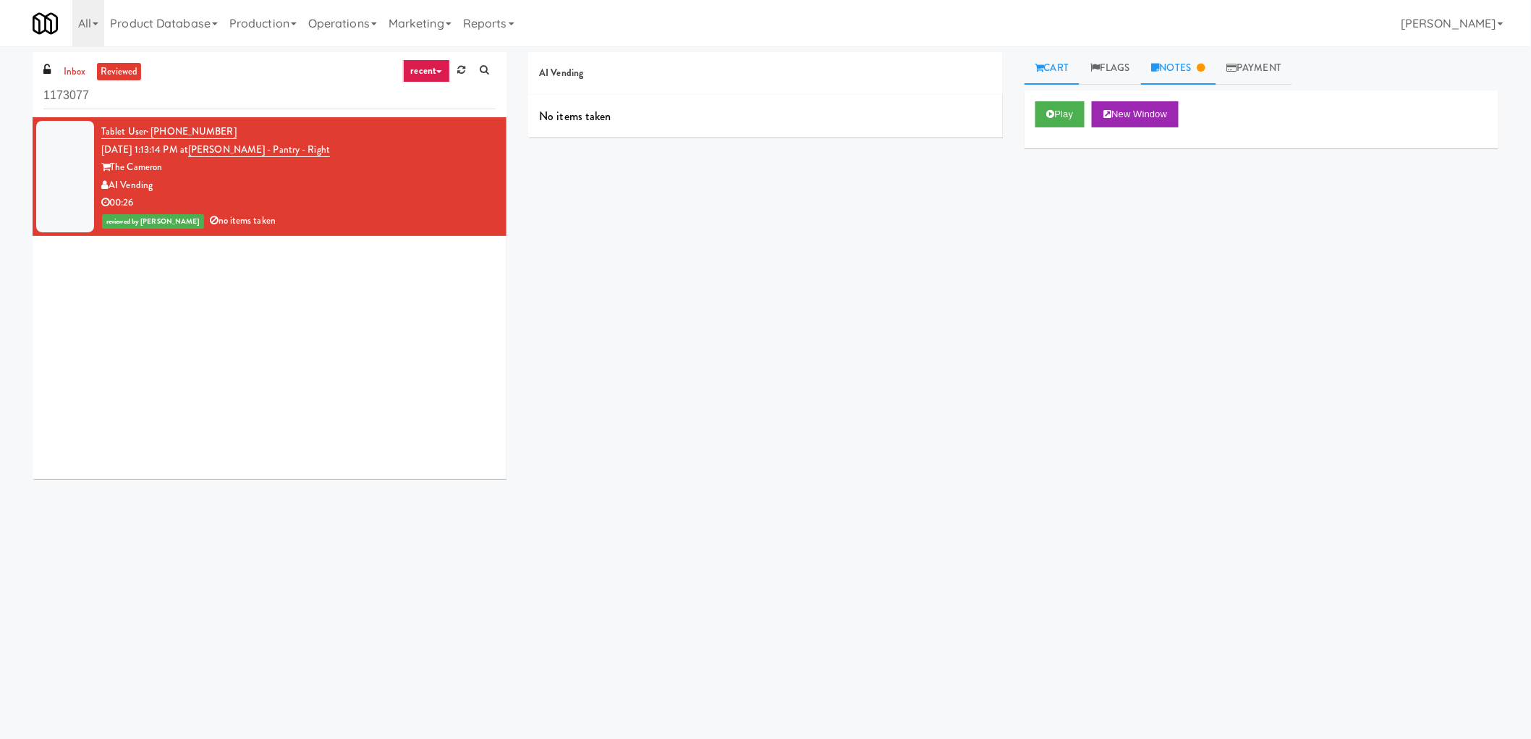
click at [1204, 63] on icon at bounding box center [1201, 67] width 8 height 9
click at [1064, 69] on link "Cart" at bounding box center [1052, 68] width 56 height 33
click at [1056, 109] on button "Play" at bounding box center [1060, 114] width 50 height 26
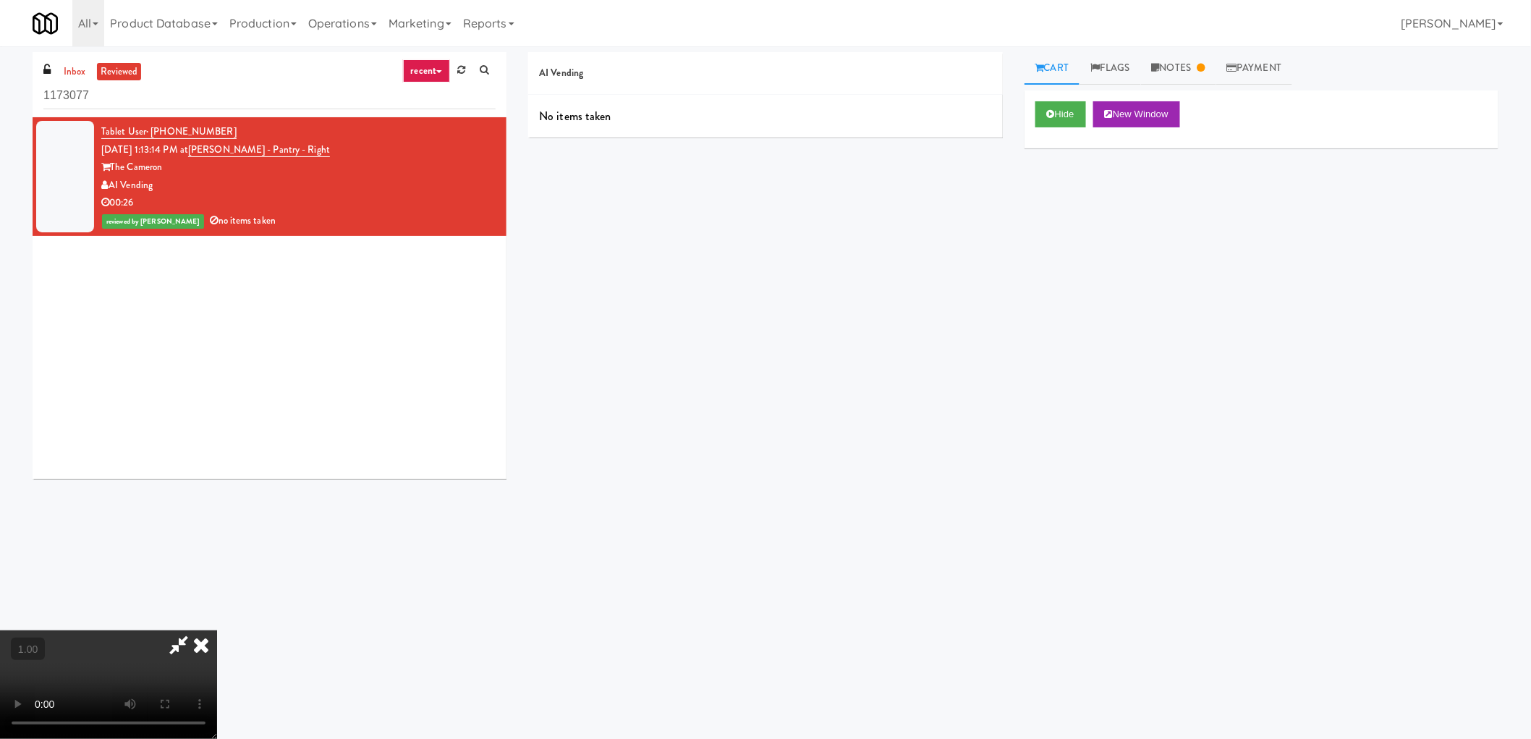
click at [195, 630] on icon at bounding box center [178, 644] width 33 height 29
click at [217, 630] on video at bounding box center [108, 684] width 217 height 109
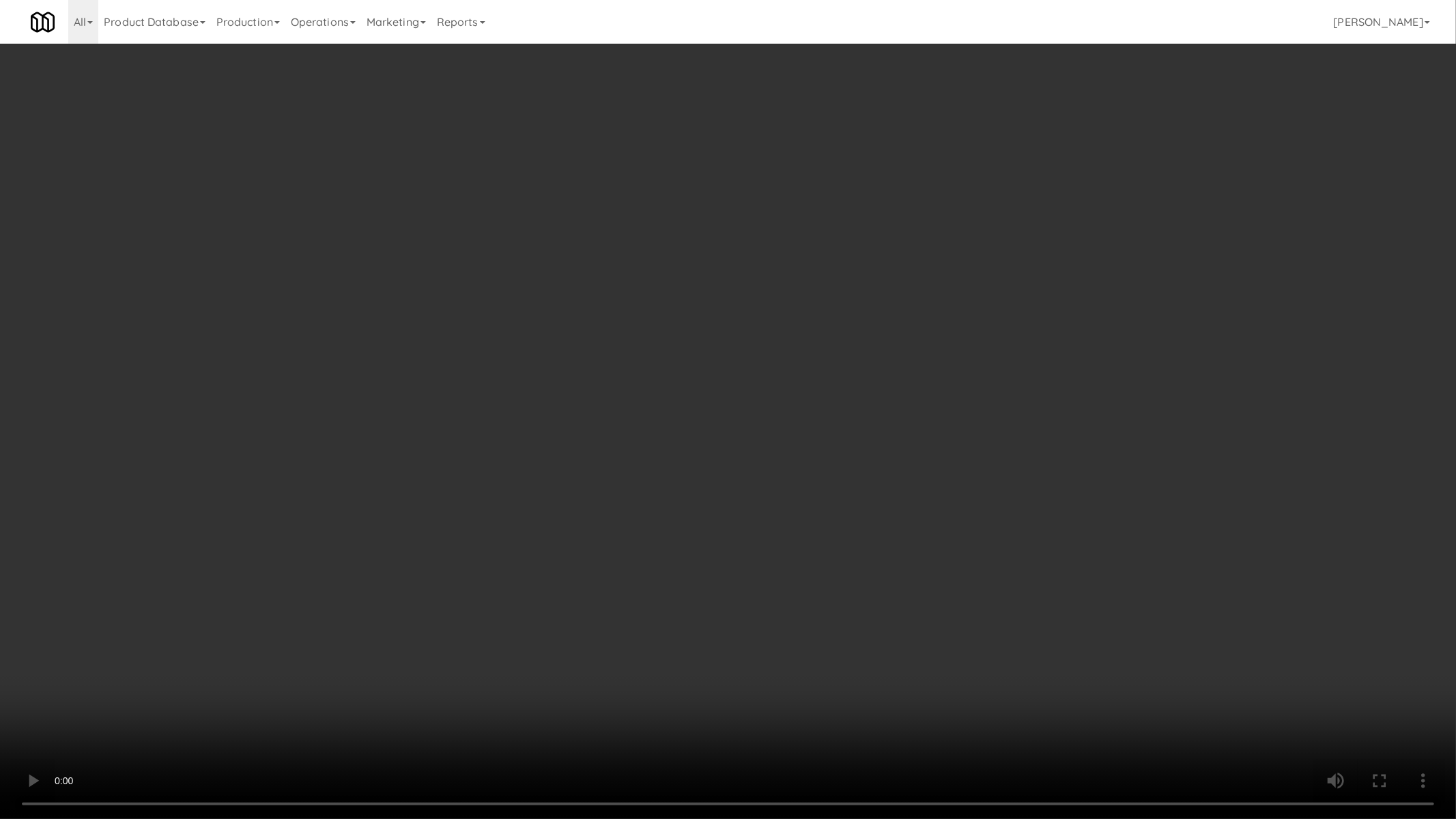
click at [719, 613] on video at bounding box center [728, 410] width 1456 height 819
click at [747, 648] on video at bounding box center [728, 410] width 1456 height 819
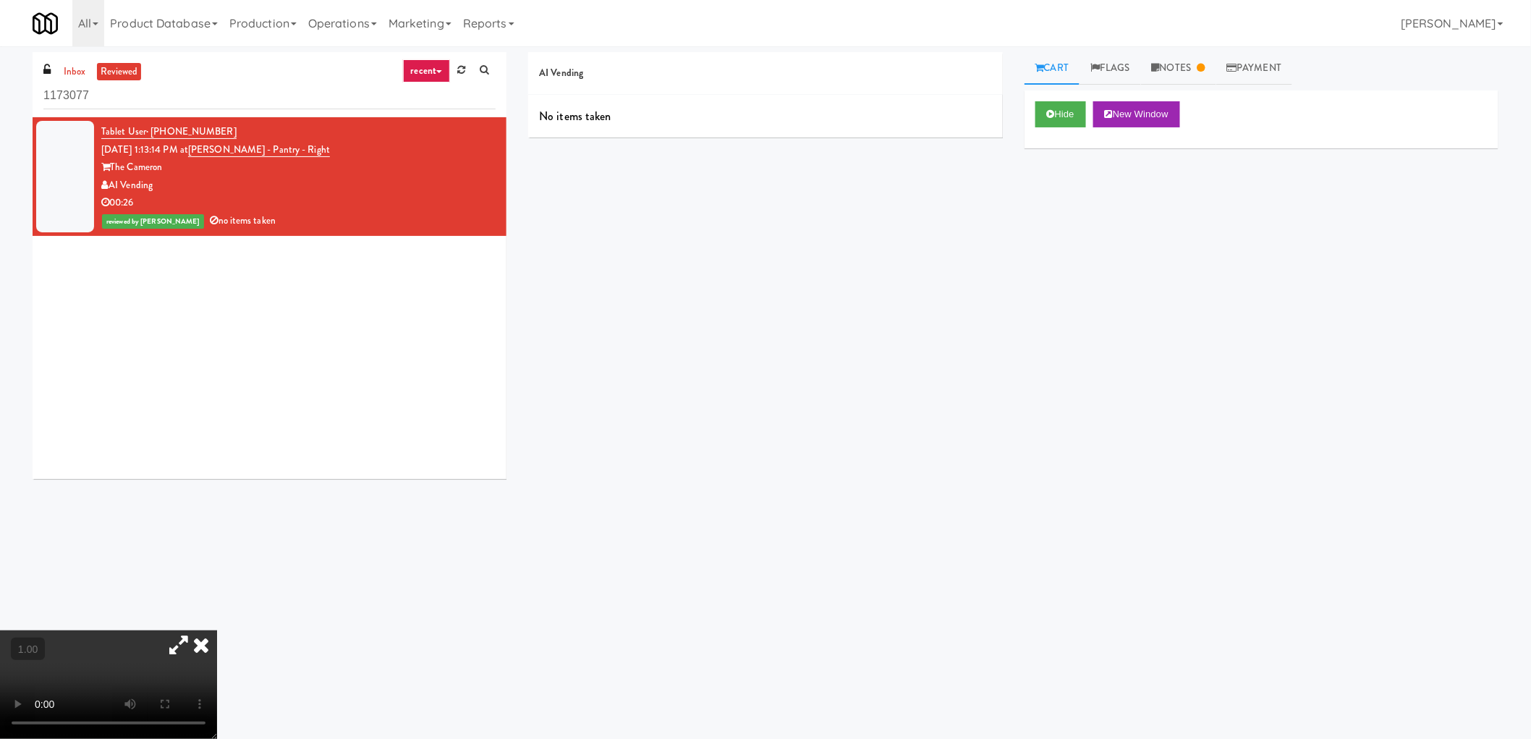
click at [217, 630] on video at bounding box center [108, 684] width 217 height 109
click at [217, 630] on icon at bounding box center [201, 644] width 32 height 29
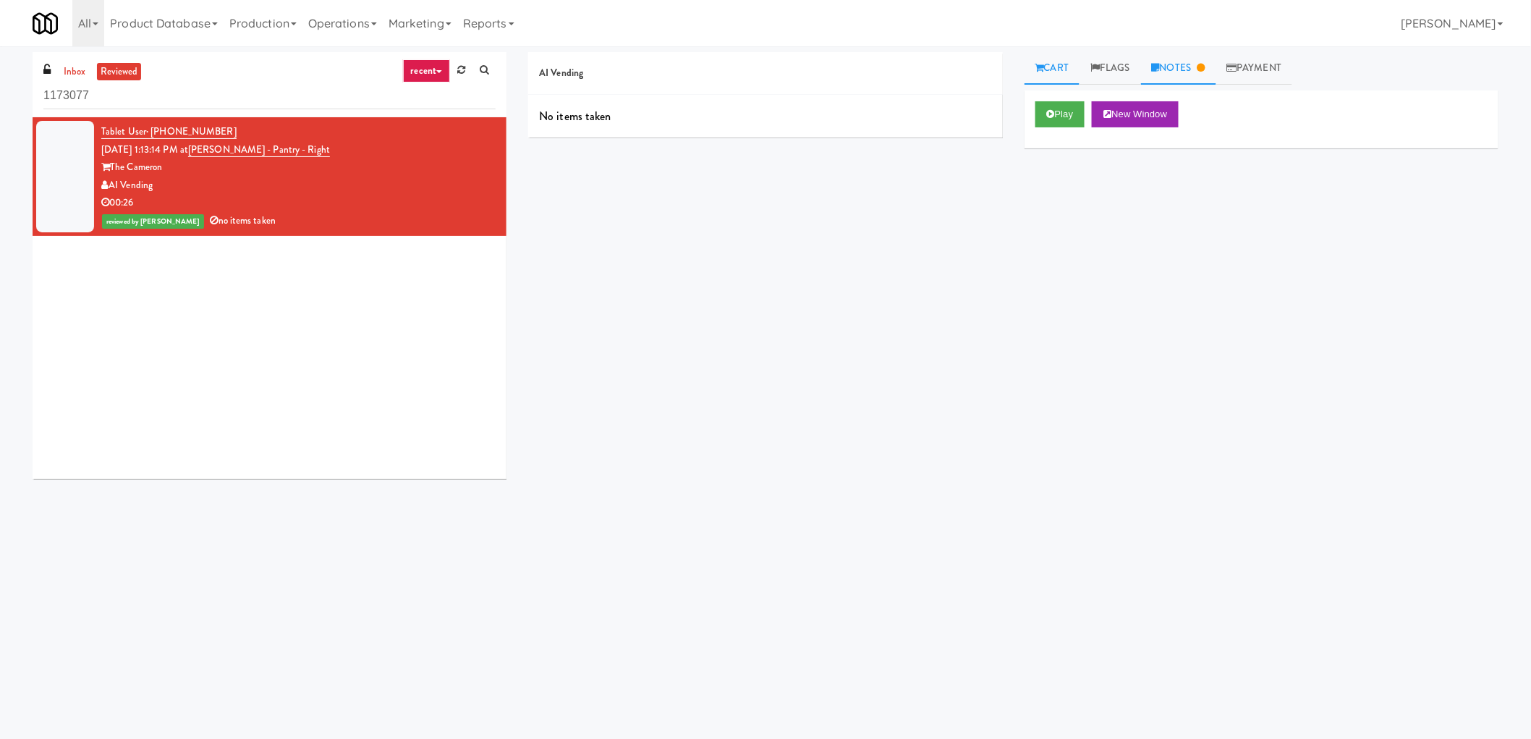
click at [1200, 62] on link "Notes" at bounding box center [1178, 68] width 75 height 33
